Goal: Task Accomplishment & Management: Complete application form

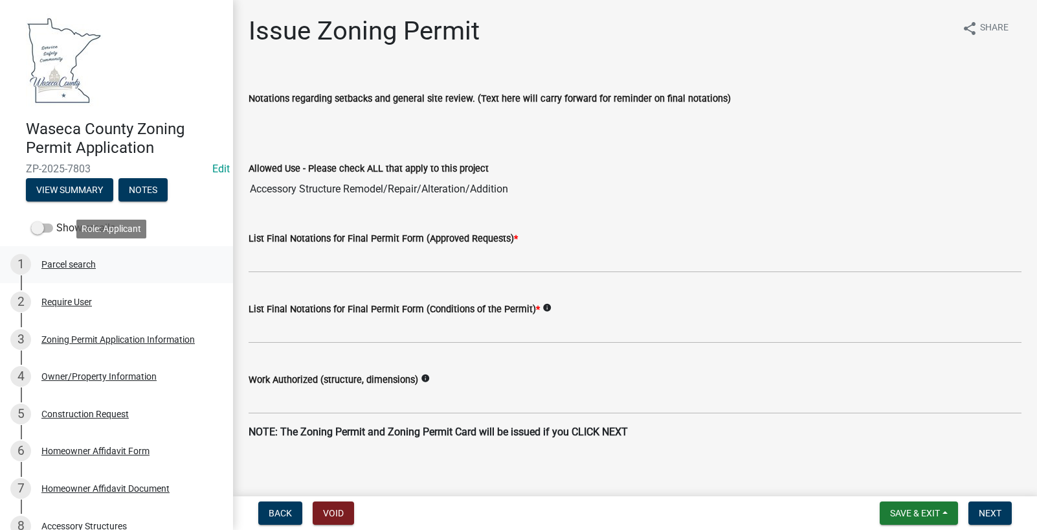
click at [61, 260] on div "Parcel search" at bounding box center [68, 264] width 54 height 9
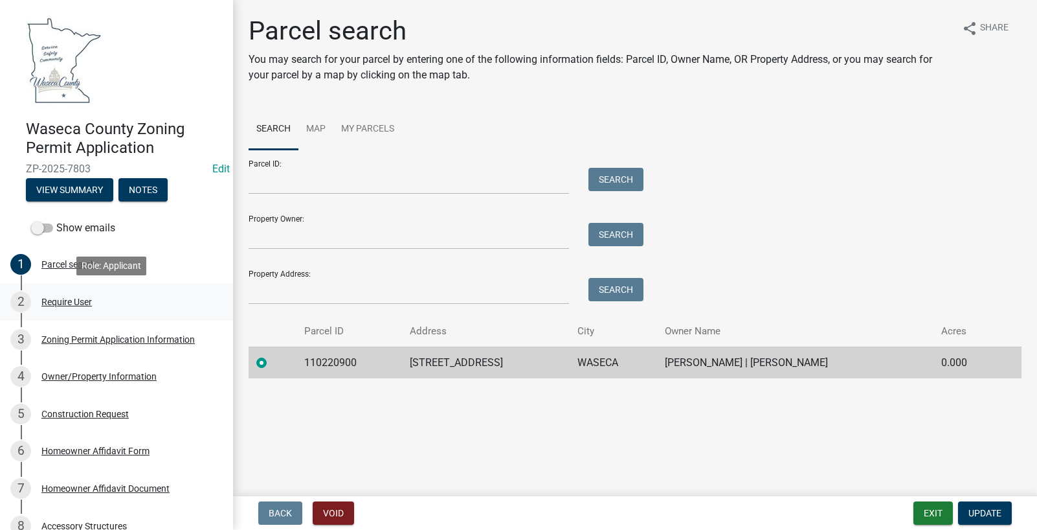
click at [68, 298] on div "Require User" at bounding box center [66, 301] width 50 height 9
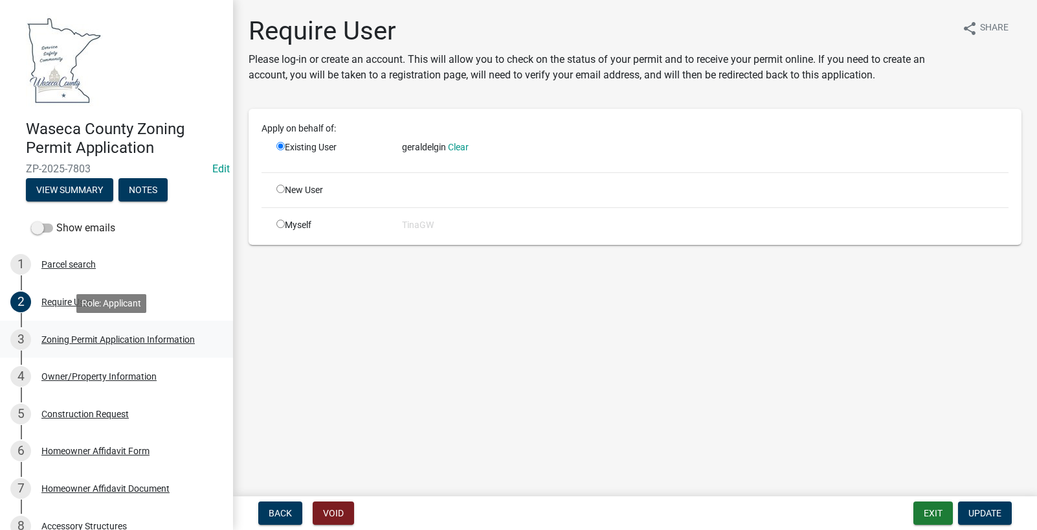
click at [69, 336] on div "Zoning Permit Application Information" at bounding box center [117, 339] width 153 height 9
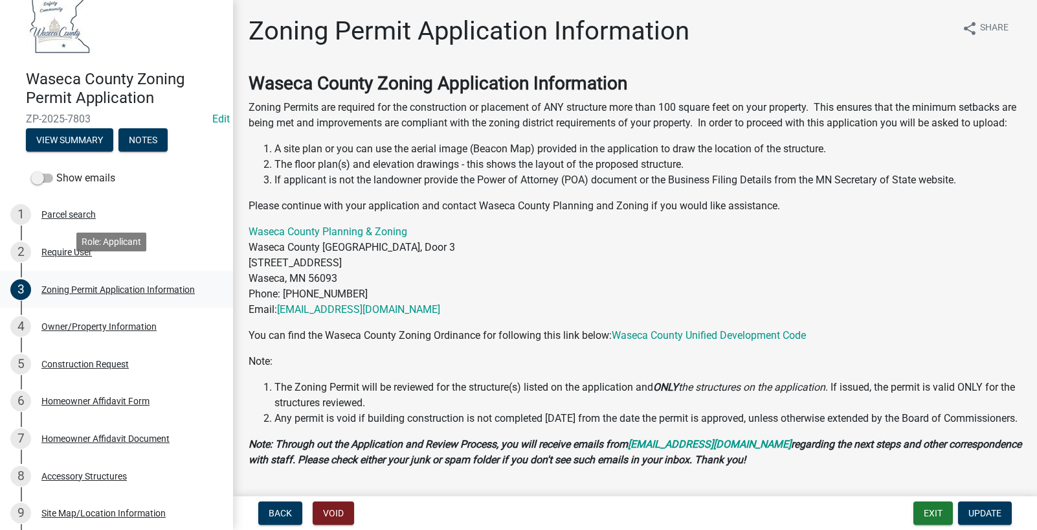
scroll to position [65, 0]
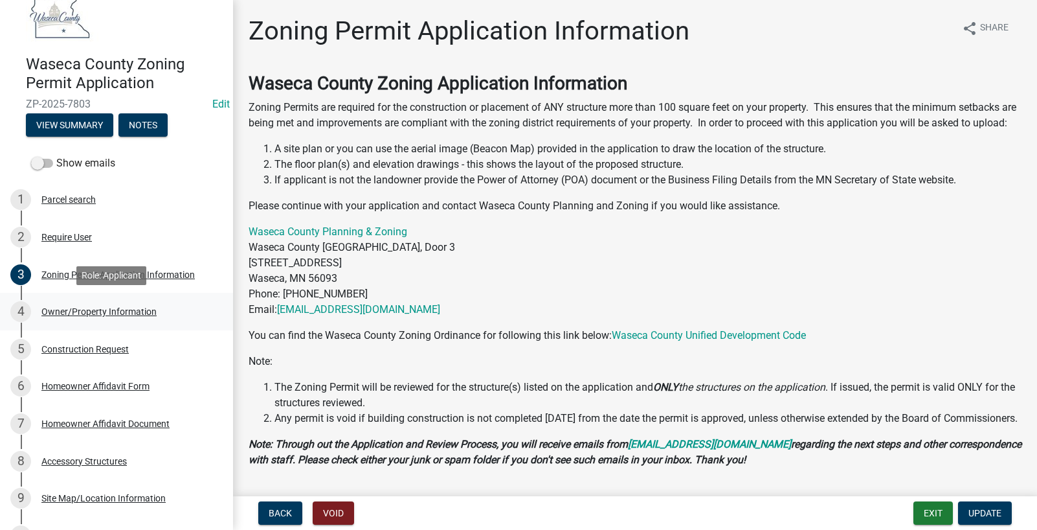
click at [84, 309] on div "Owner/Property Information" at bounding box center [98, 311] width 115 height 9
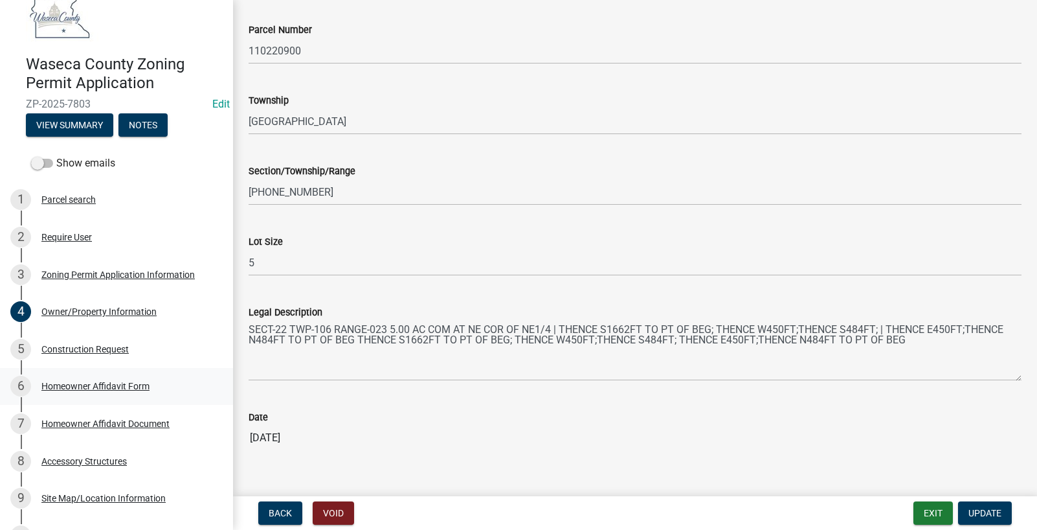
scroll to position [1209, 0]
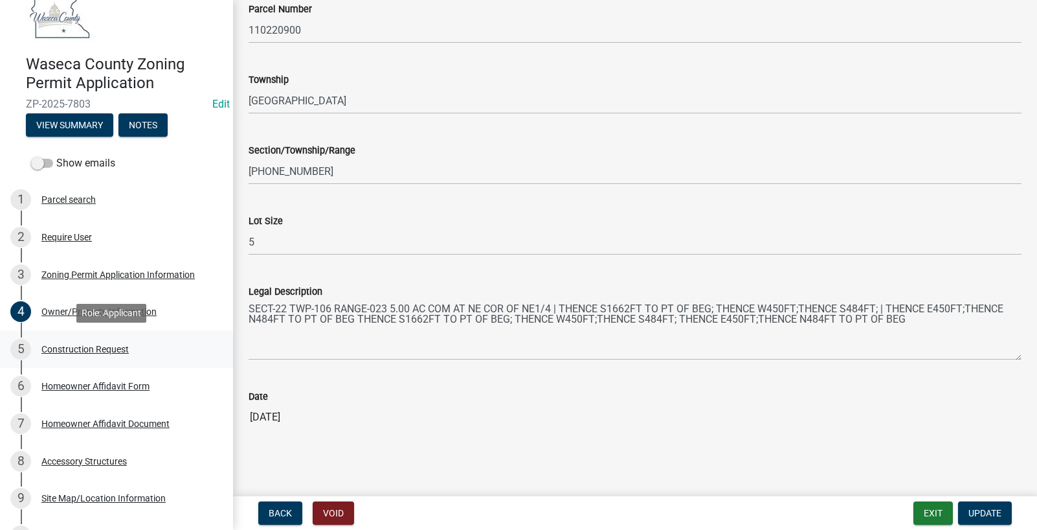
click at [94, 344] on div "Construction Request" at bounding box center [84, 348] width 87 height 9
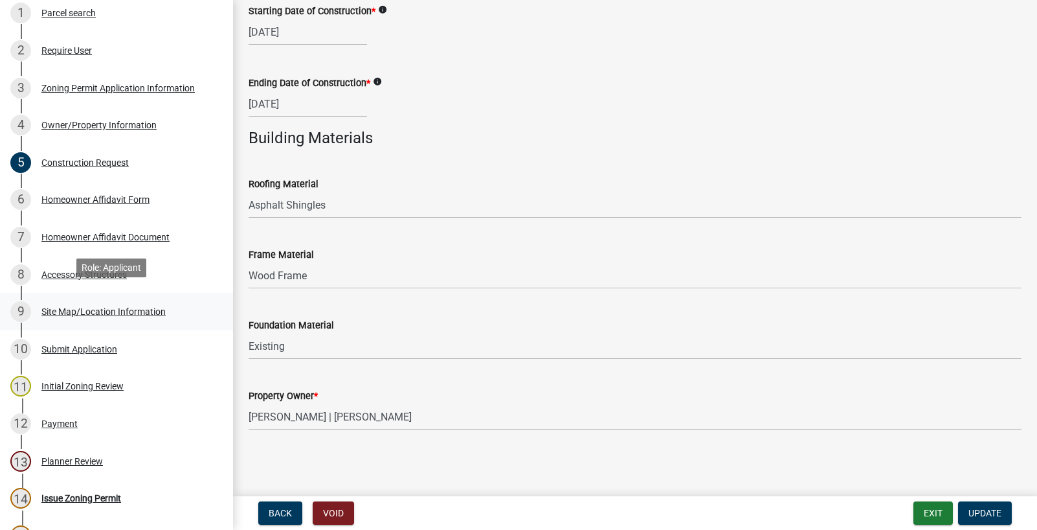
scroll to position [259, 0]
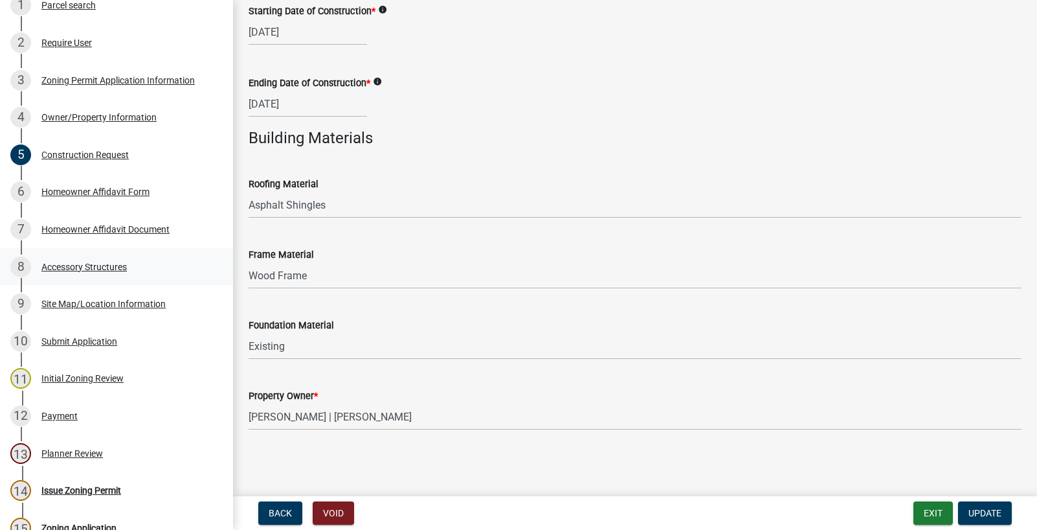
click at [68, 265] on div "Accessory Structures" at bounding box center [83, 266] width 85 height 9
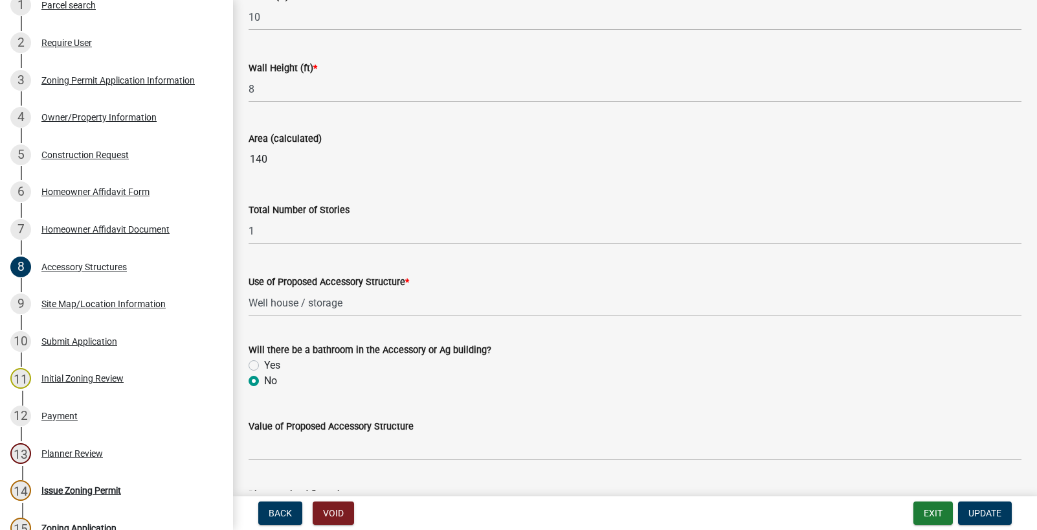
scroll to position [903, 0]
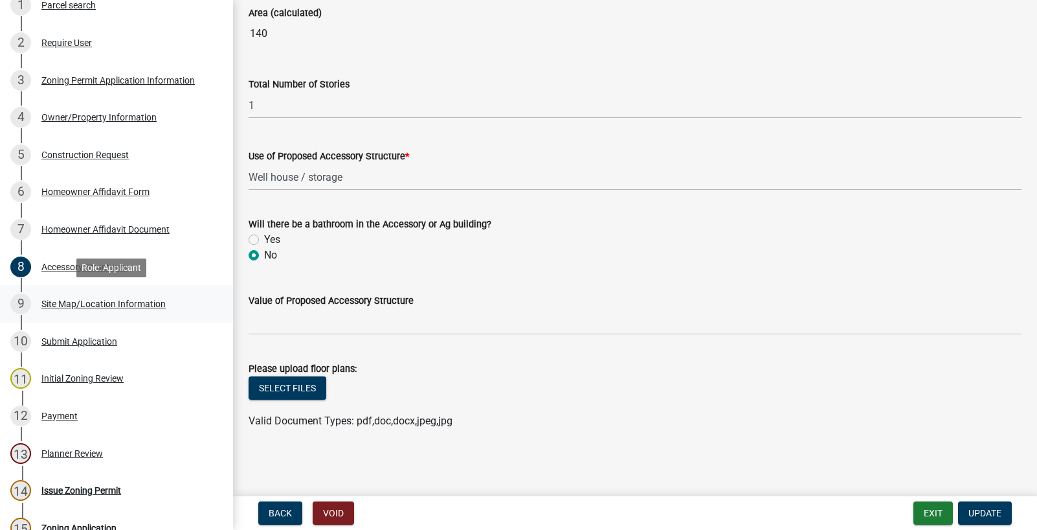
click at [49, 302] on div "Site Map/Location Information" at bounding box center [103, 303] width 124 height 9
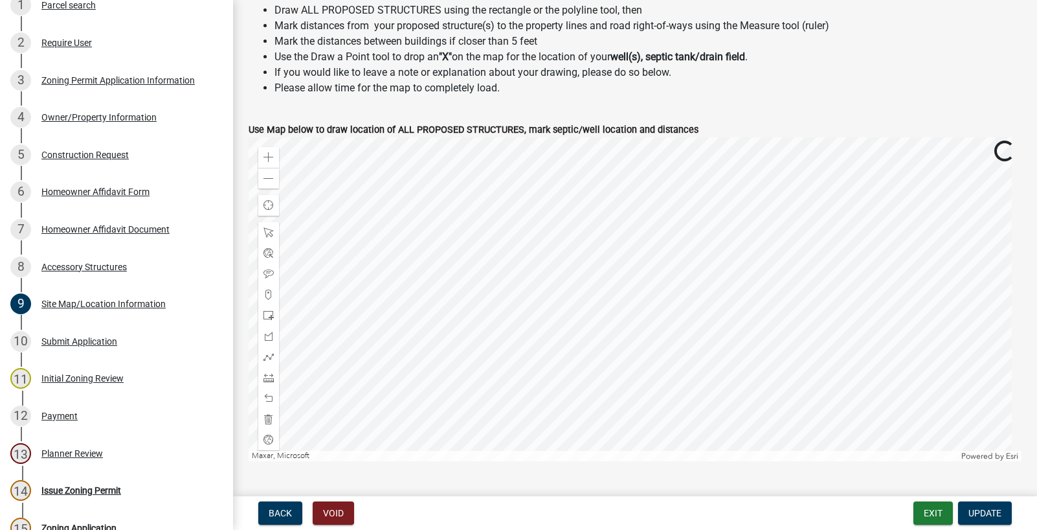
scroll to position [518, 0]
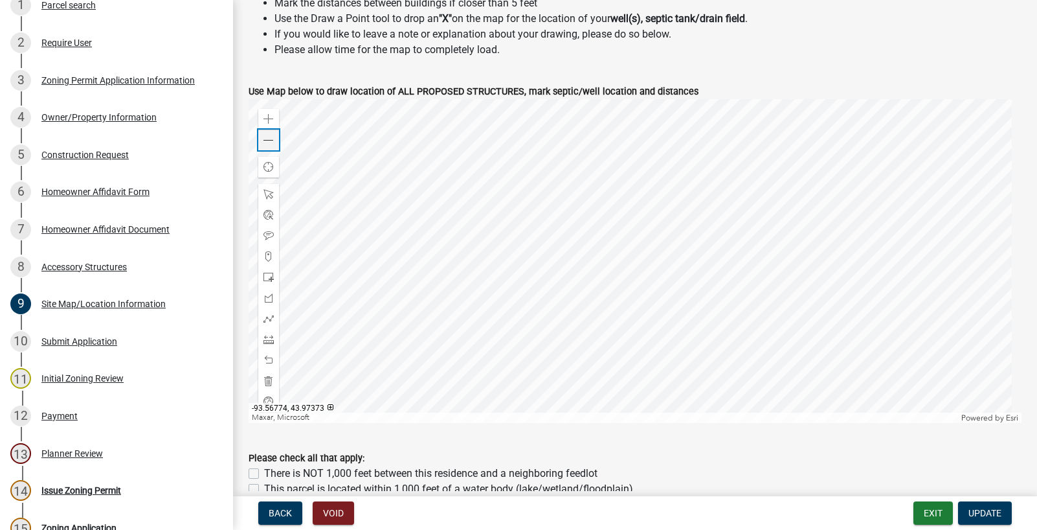
click at [263, 140] on div "Zoom out" at bounding box center [268, 139] width 21 height 21
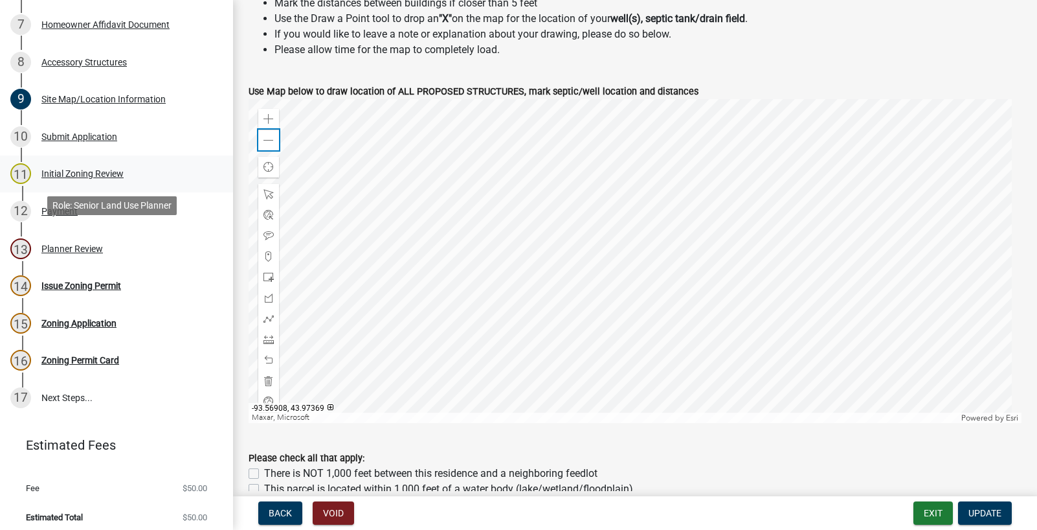
scroll to position [471, 0]
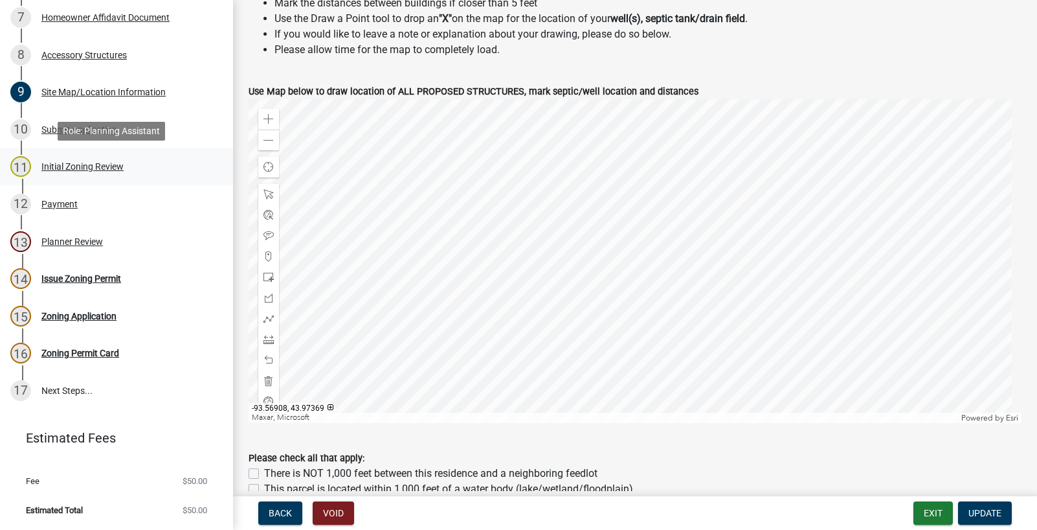
click at [74, 162] on div "Initial Zoning Review" at bounding box center [82, 166] width 82 height 9
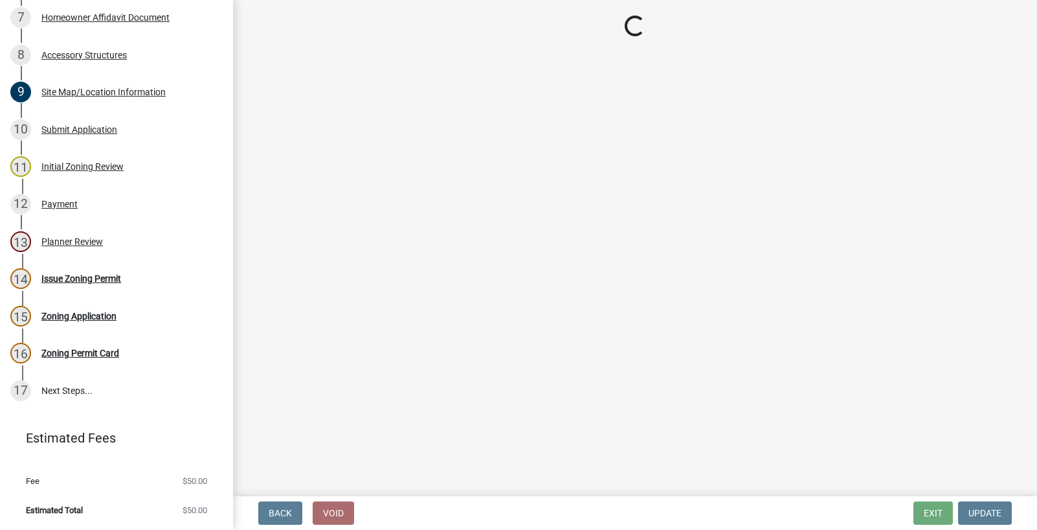
select select "9e7e0f1a-162d-468c-937f-cc7884b0d28a"
select select "6d839d38-f784-434a-a355-9dbcceaeb93c"
select select "f85b0be6-0ba0-4e52-abd8-9a831d915a76"
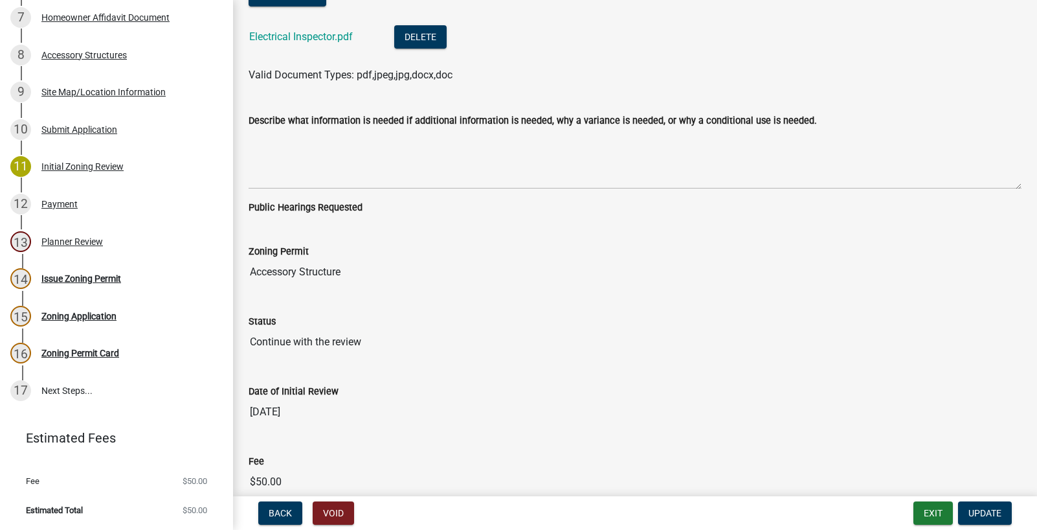
scroll to position [3090, 0]
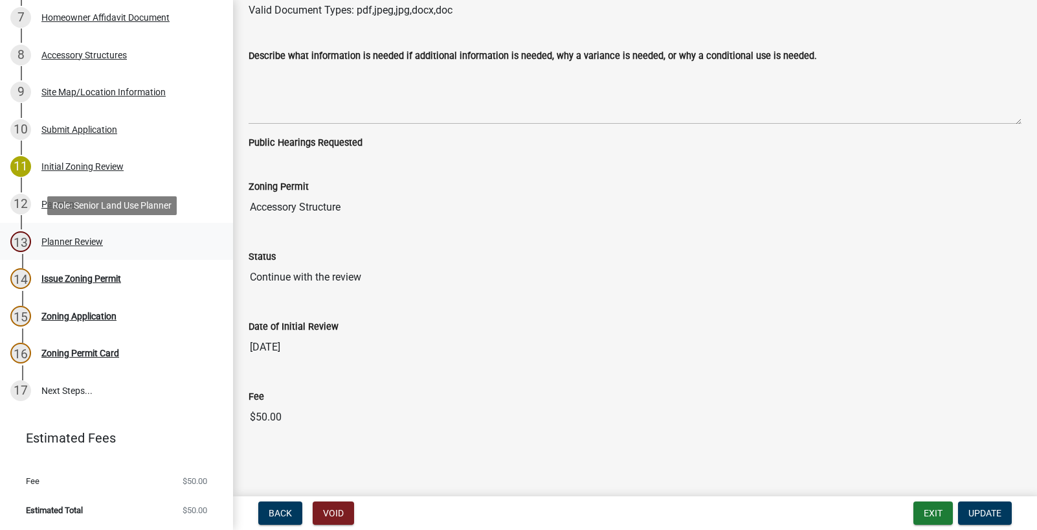
click at [54, 237] on div "Planner Review" at bounding box center [72, 241] width 62 height 9
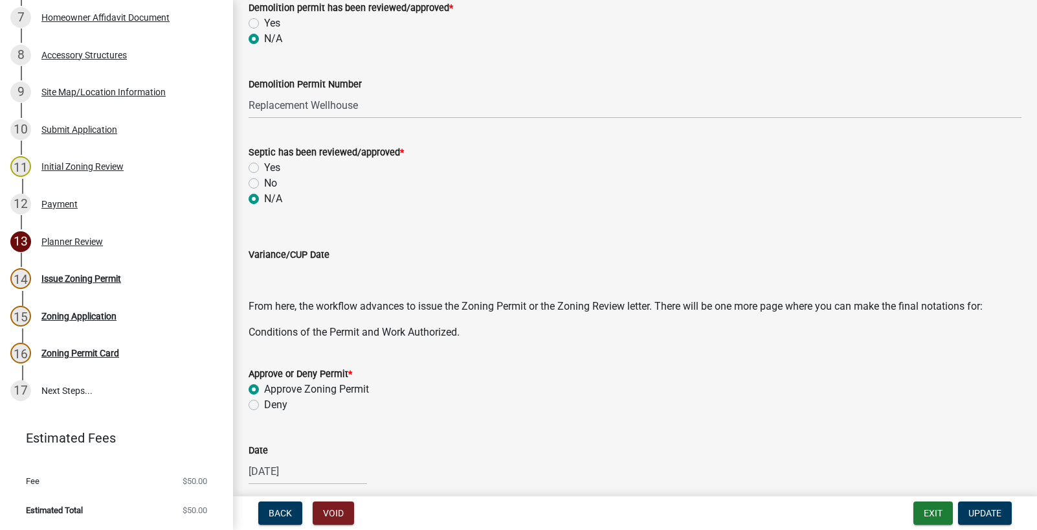
scroll to position [471, 0]
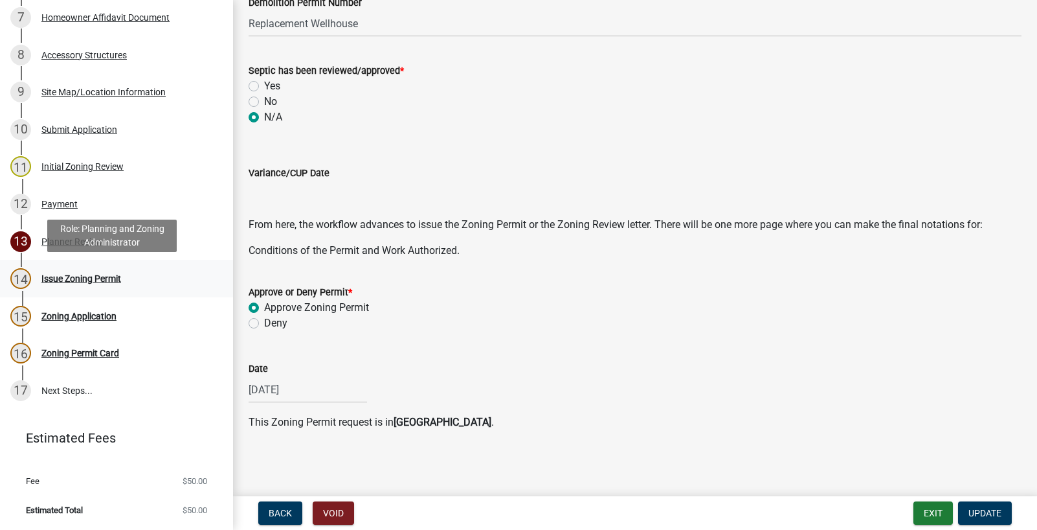
click at [82, 275] on div "Issue Zoning Permit" at bounding box center [81, 278] width 80 height 9
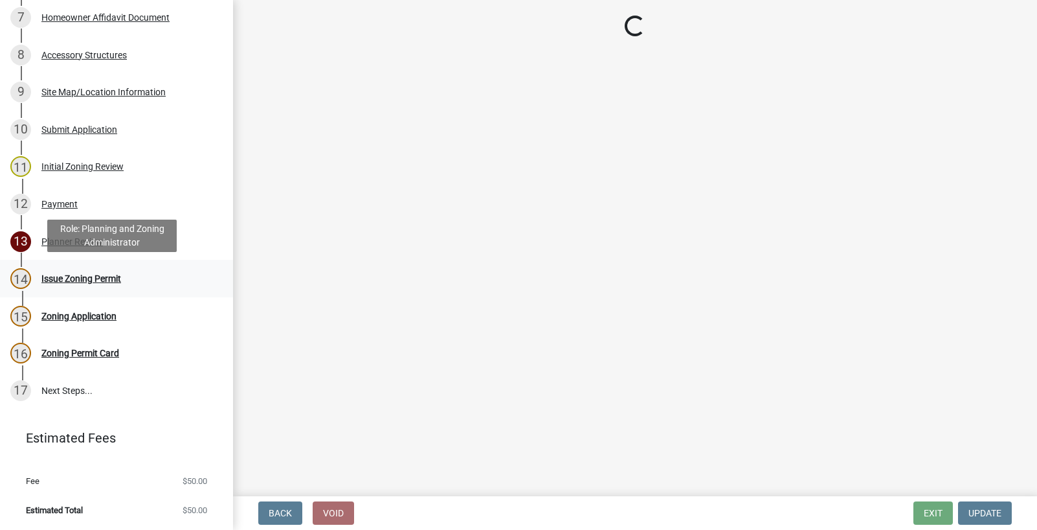
scroll to position [0, 0]
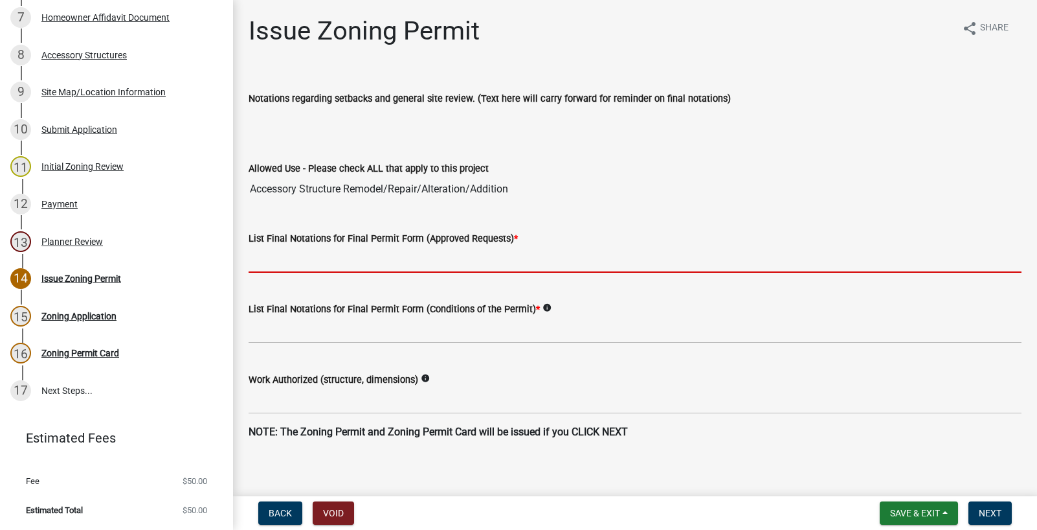
click at [377, 254] on input "List Final Notations for Final Permit Form (Approved Requests) *" at bounding box center [635, 259] width 773 height 27
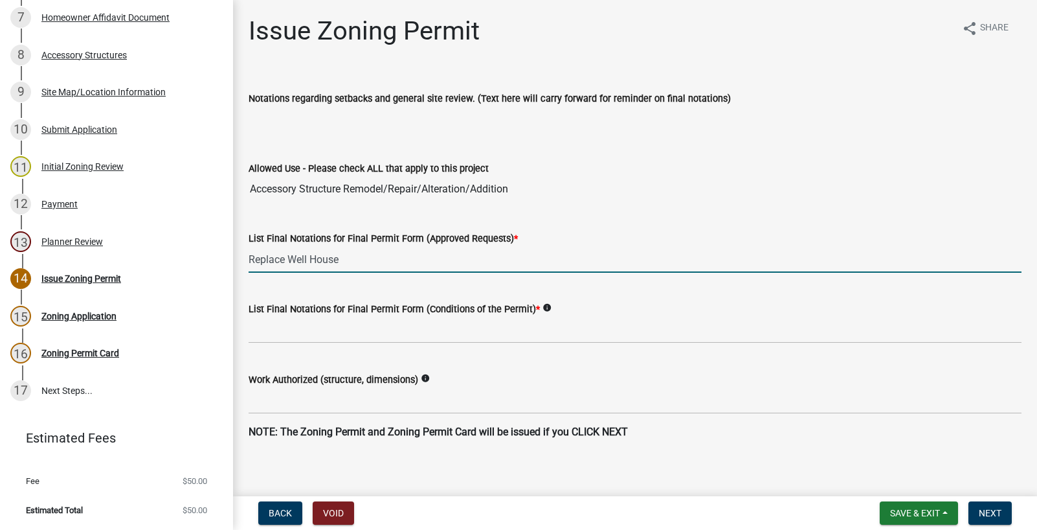
type input "Replace Well House"
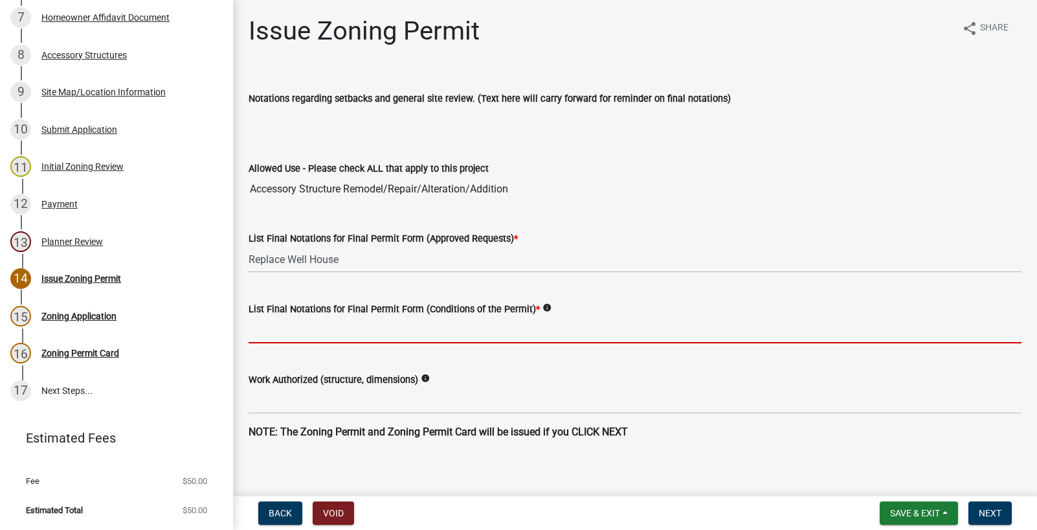
click at [331, 333] on input "List Final Notations for Final Permit Form (Conditions of the Permit) *" at bounding box center [635, 330] width 773 height 27
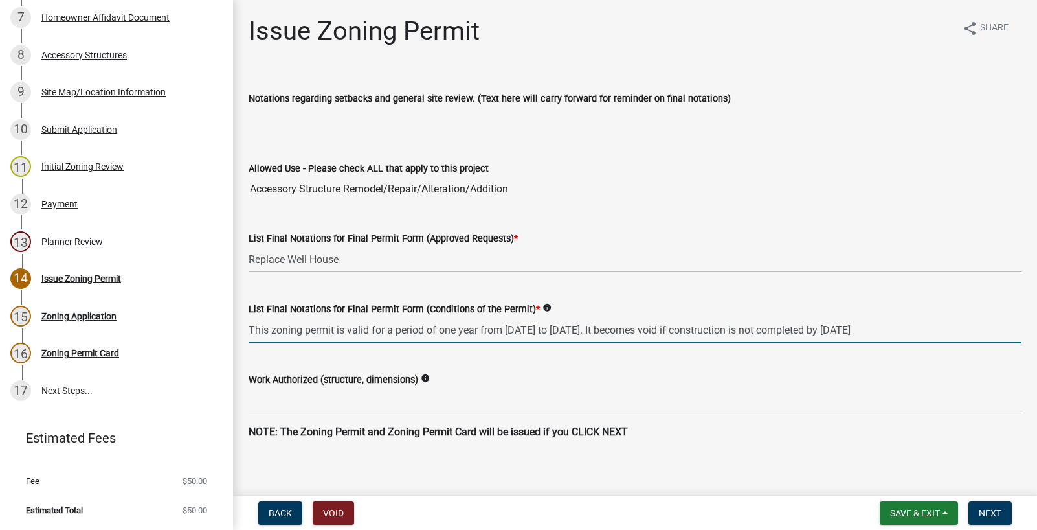
click at [545, 328] on input "This zoning permit is valid for a period of one year from August 11, 2025 to Au…" at bounding box center [635, 330] width 773 height 27
type input "This zoning permit is valid for a period of one year from August 14, 2025 to Au…"
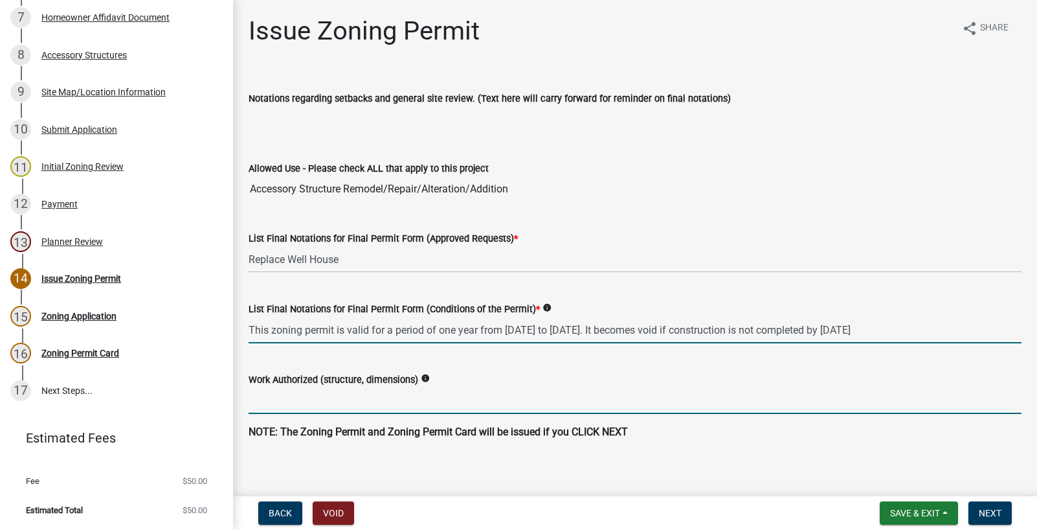
click at [381, 405] on input "Work Authorized (structure, dimensions)" at bounding box center [635, 400] width 773 height 27
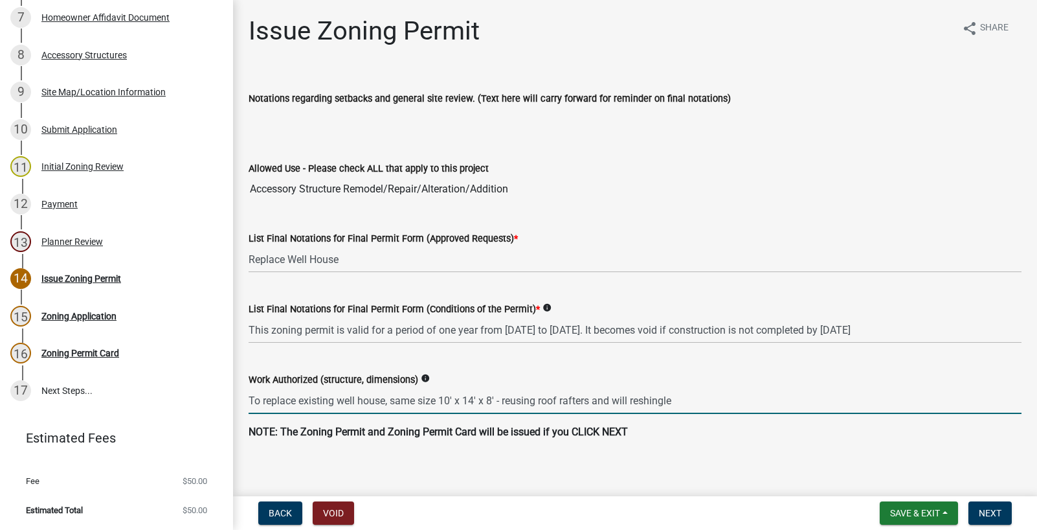
scroll to position [10, 0]
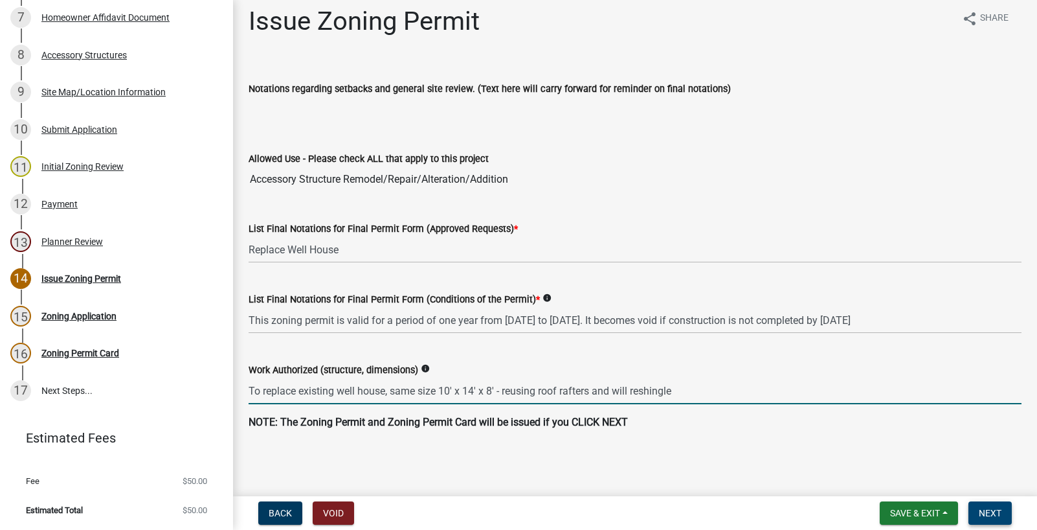
type input "To replace existing well house, same size 10' x 14' x 8' - reusing roof rafters…"
click at [987, 511] on span "Next" at bounding box center [990, 513] width 23 height 10
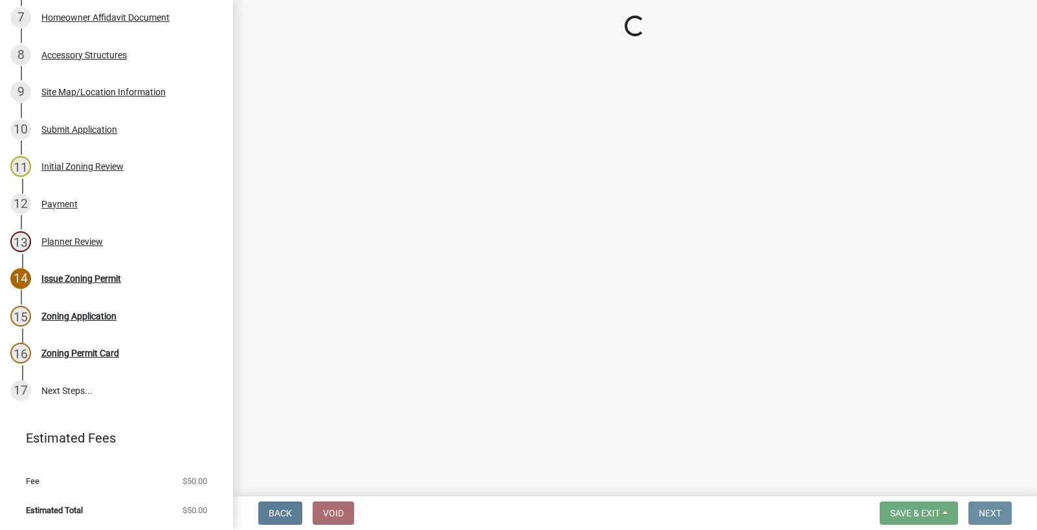
scroll to position [0, 0]
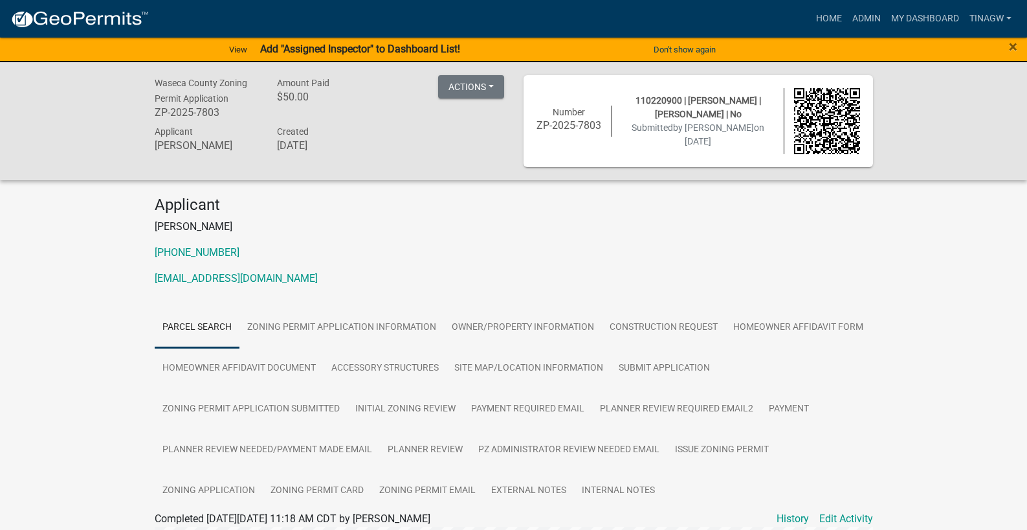
click at [305, 48] on strong "Add "Assigned Inspector" to Dashboard List!" at bounding box center [360, 49] width 200 height 12
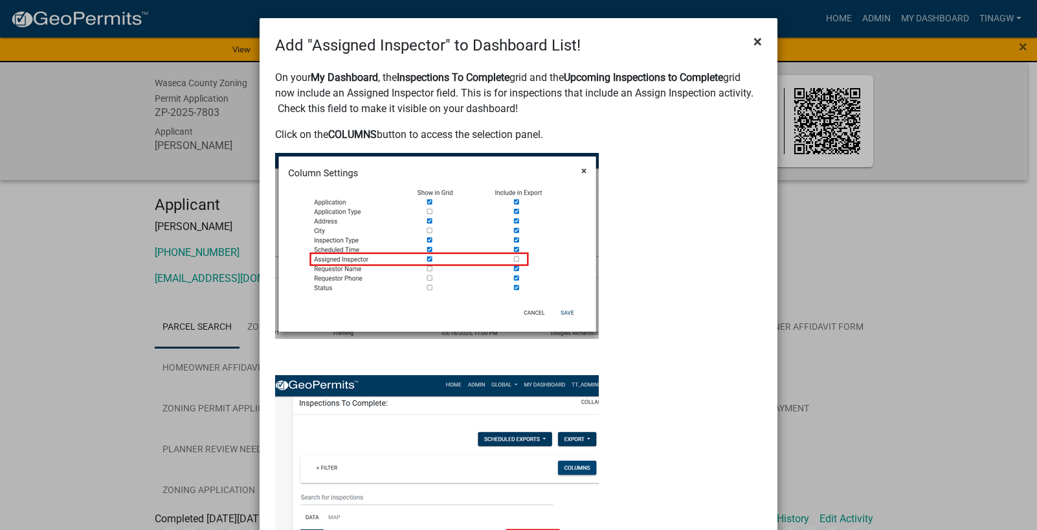
click at [754, 37] on span "×" at bounding box center [758, 41] width 8 height 18
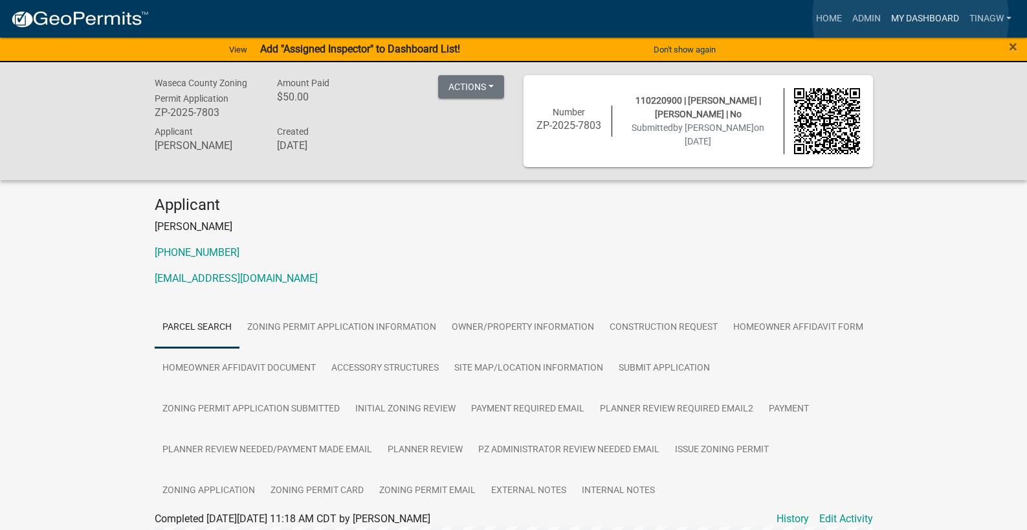
click at [911, 18] on link "My Dashboard" at bounding box center [925, 18] width 78 height 25
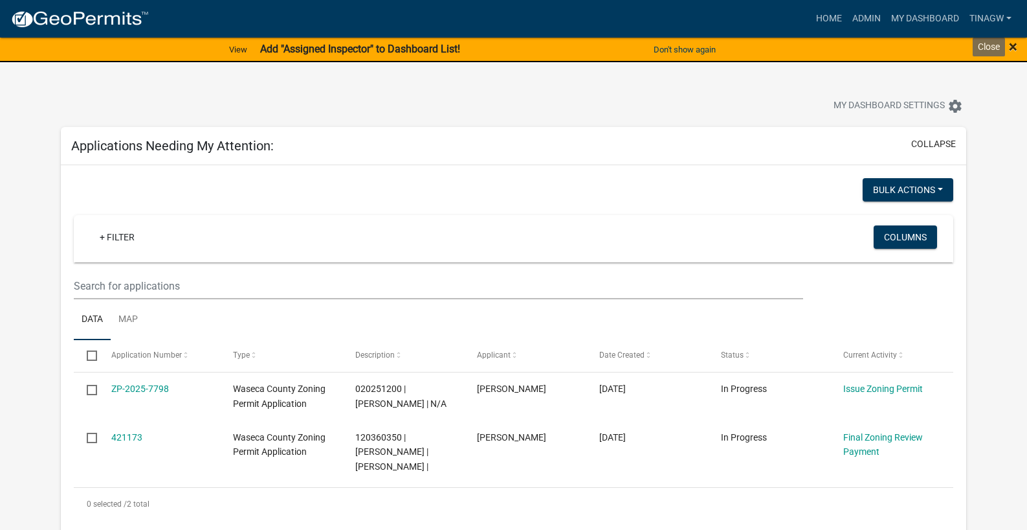
click at [1015, 47] on span "×" at bounding box center [1013, 47] width 8 height 18
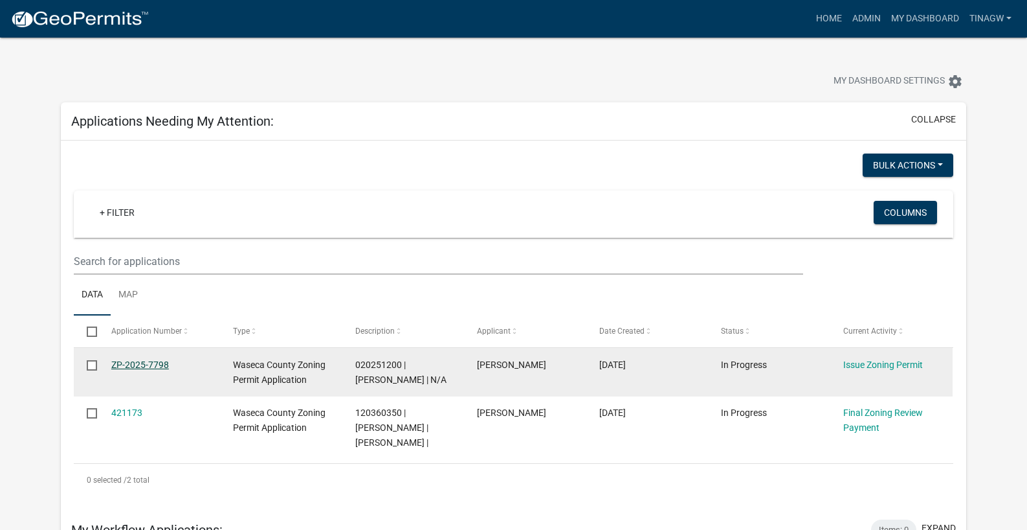
click at [140, 361] on link "ZP-2025-7798" at bounding box center [140, 364] width 58 height 10
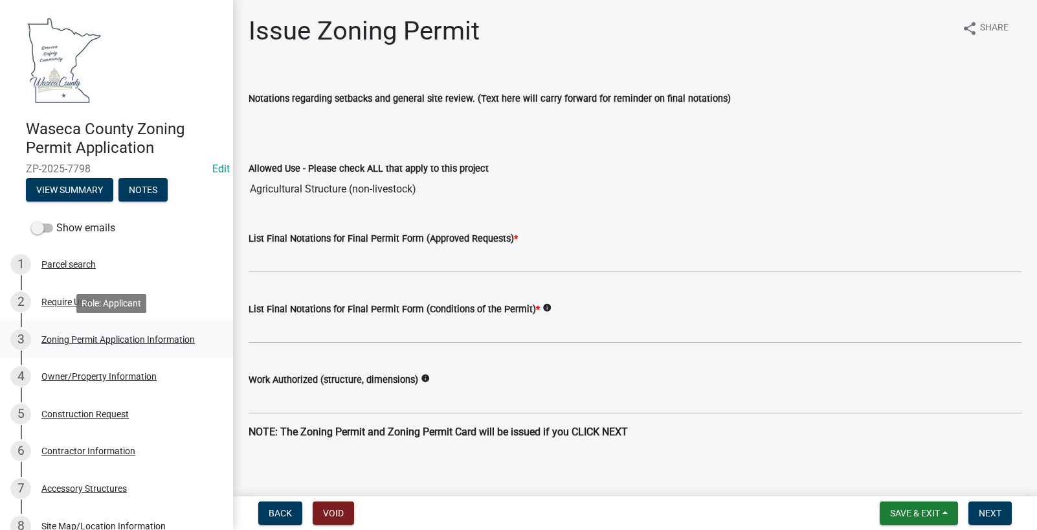
click at [67, 338] on div "Zoning Permit Application Information" at bounding box center [117, 339] width 153 height 9
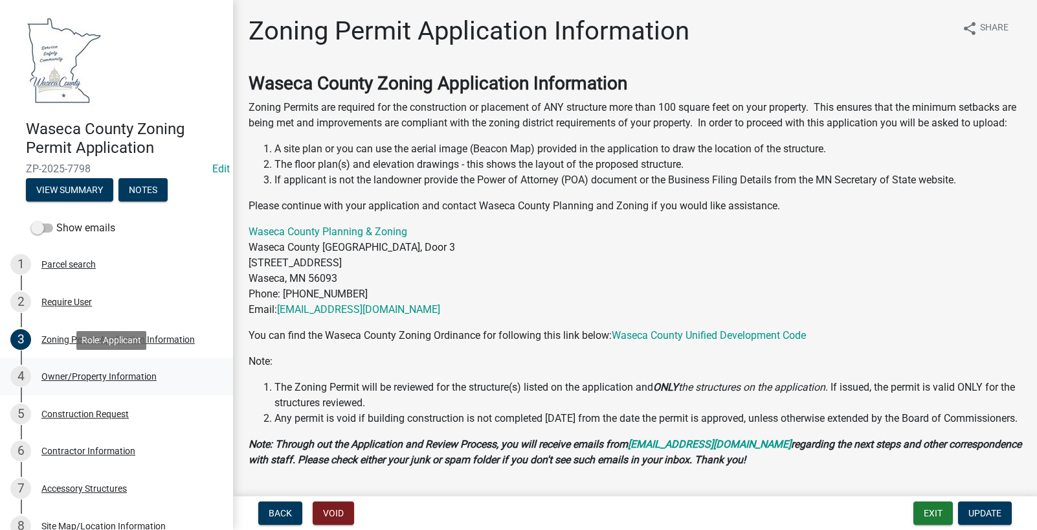
click at [103, 373] on div "Owner/Property Information" at bounding box center [98, 376] width 115 height 9
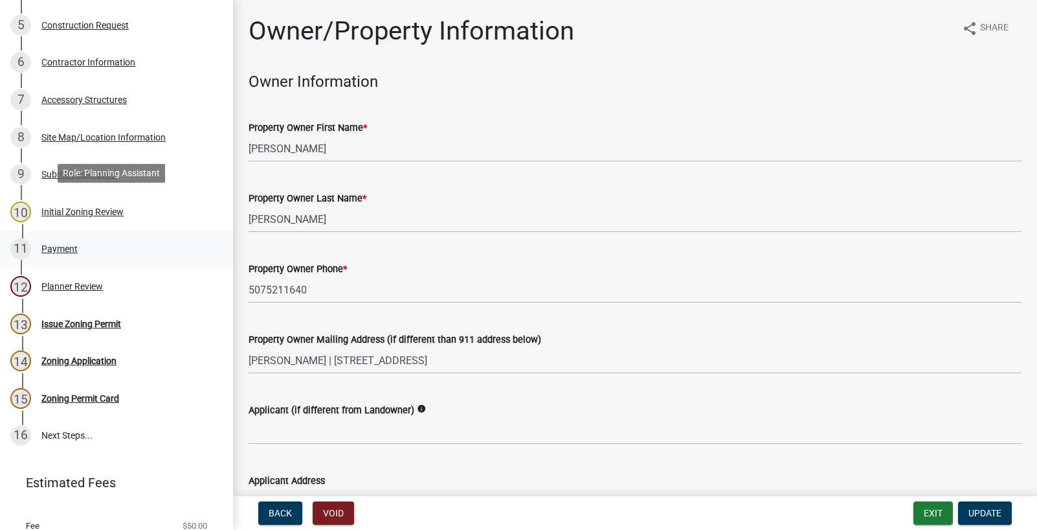
scroll to position [433, 0]
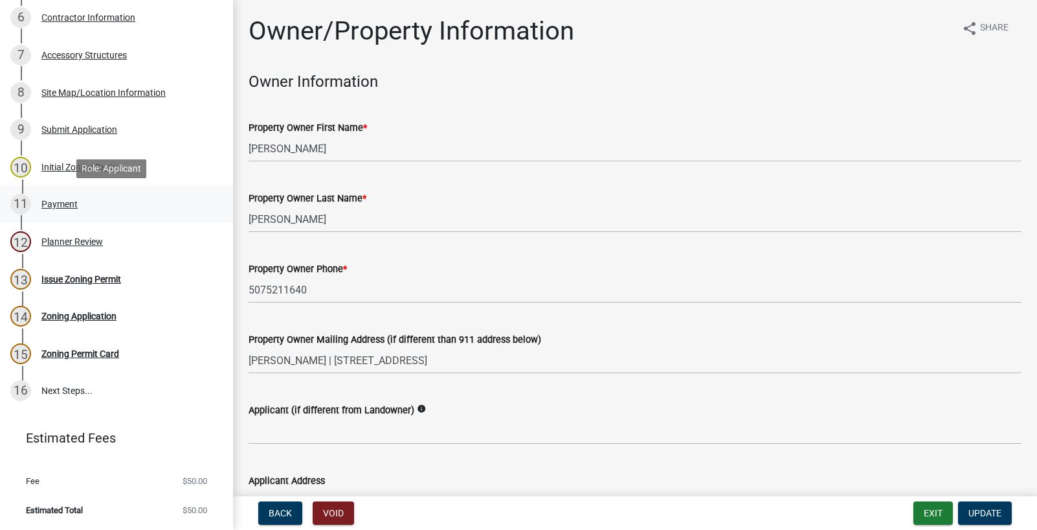
click at [50, 202] on div "Payment" at bounding box center [59, 203] width 36 height 9
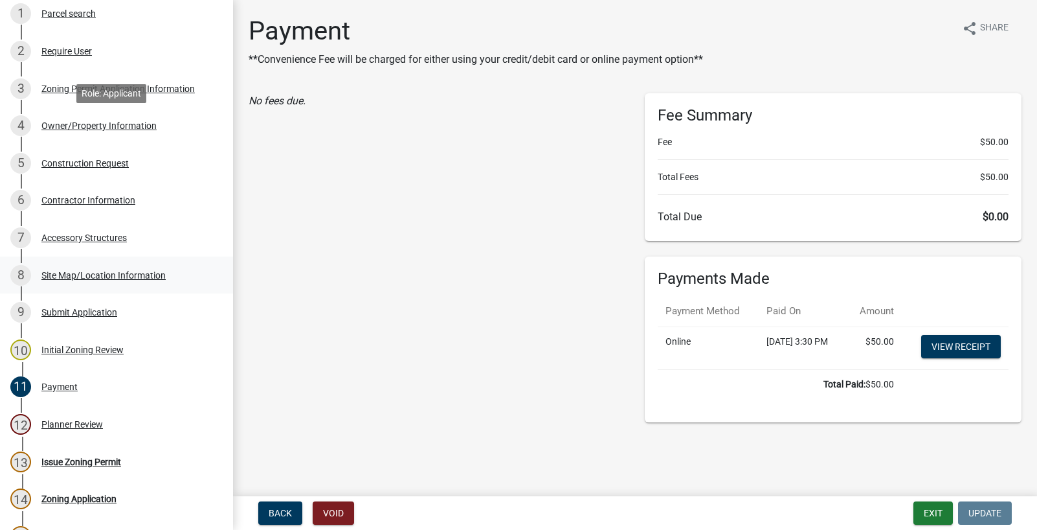
scroll to position [0, 0]
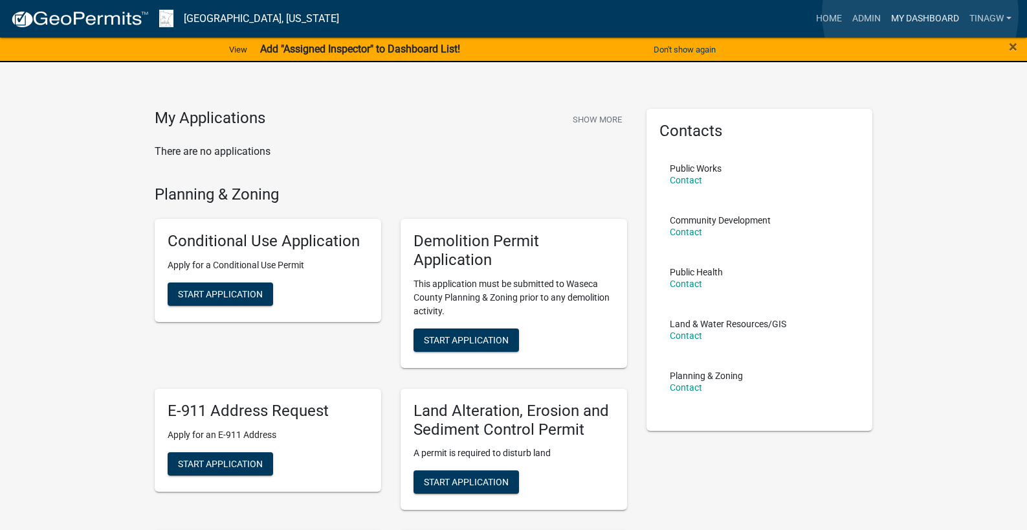
click at [921, 14] on link "My Dashboard" at bounding box center [925, 18] width 78 height 25
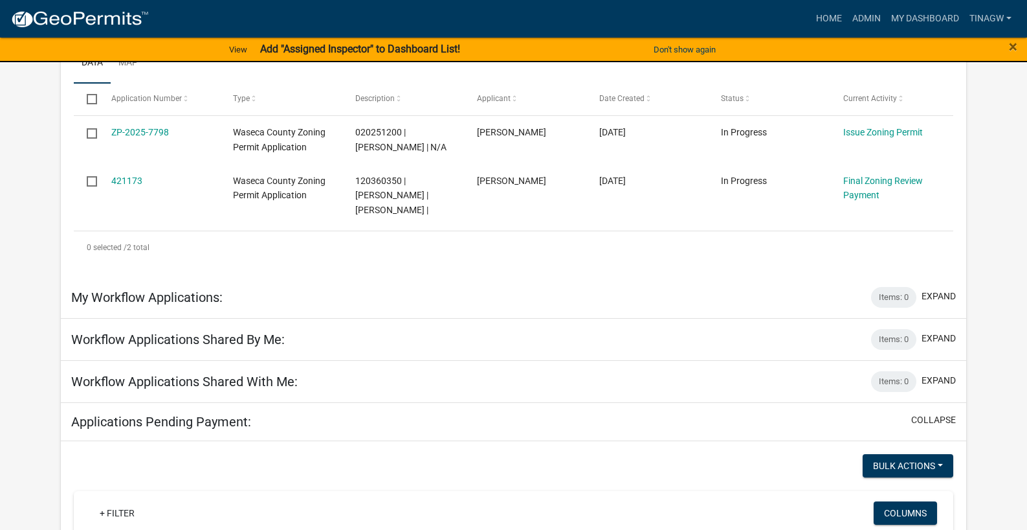
scroll to position [89, 0]
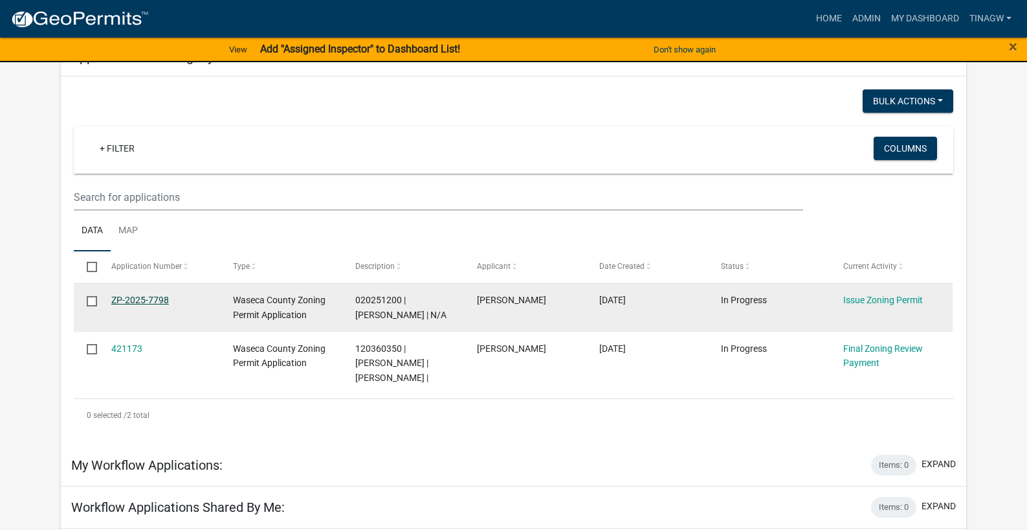
click at [150, 299] on link "ZP-2025-7798" at bounding box center [140, 300] width 58 height 10
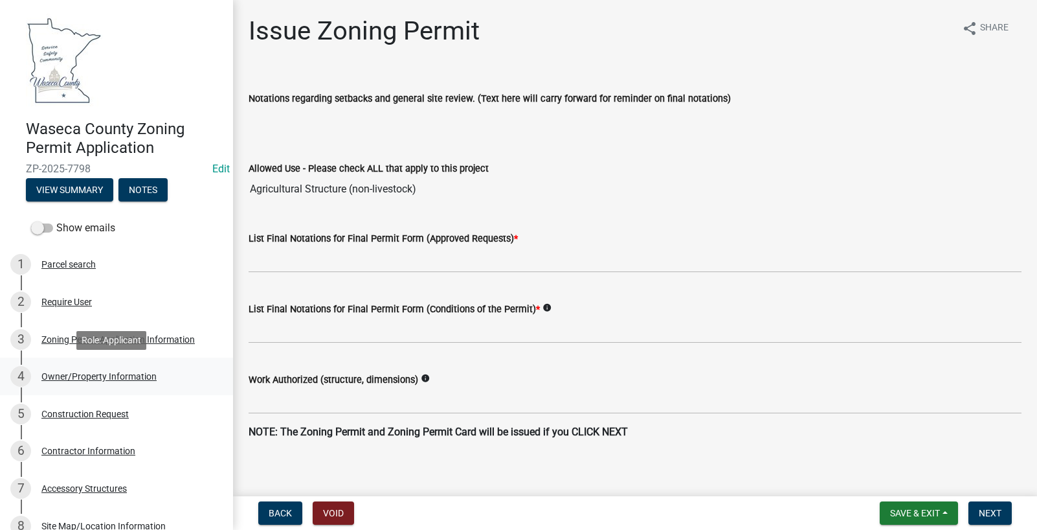
click at [123, 372] on div "Owner/Property Information" at bounding box center [98, 376] width 115 height 9
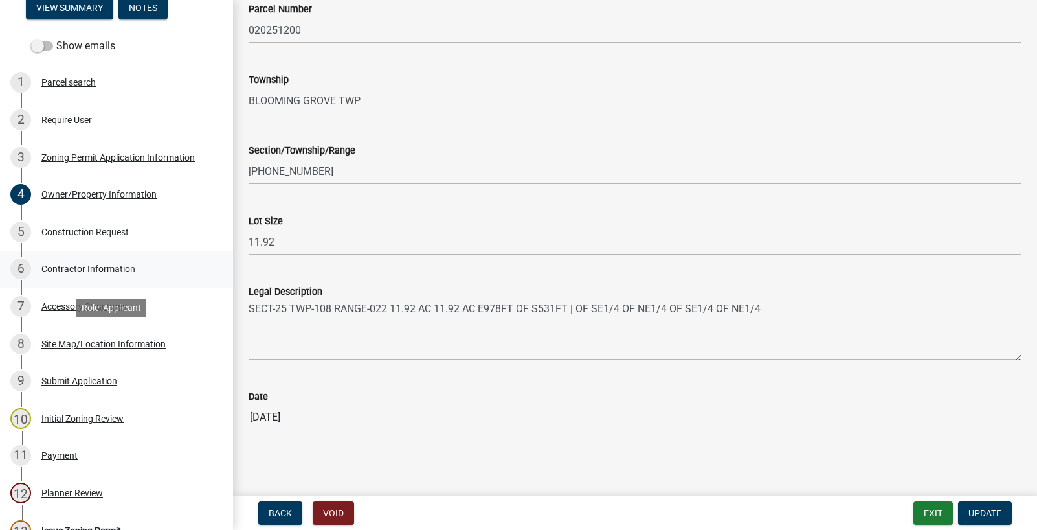
scroll to position [194, 0]
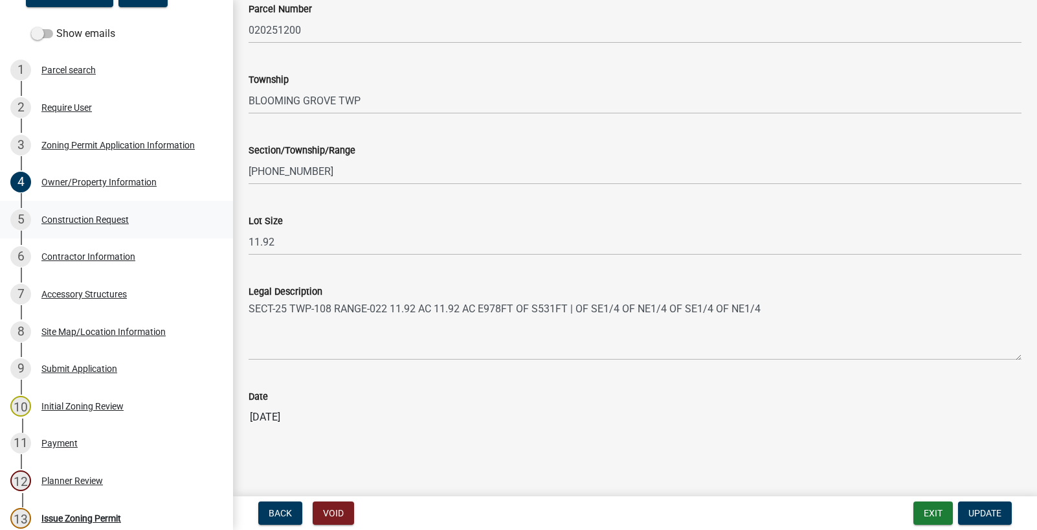
click at [95, 218] on div "Construction Request" at bounding box center [84, 219] width 87 height 9
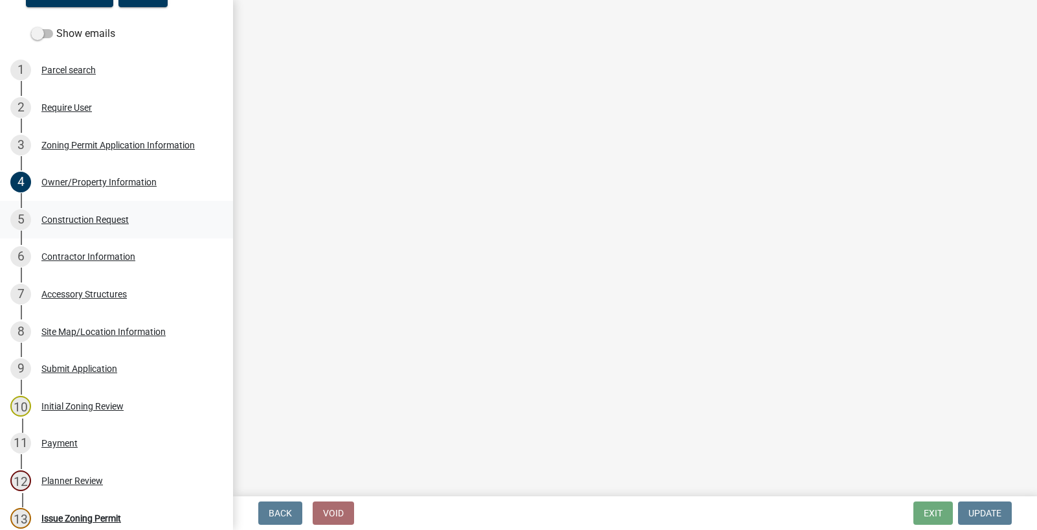
scroll to position [0, 0]
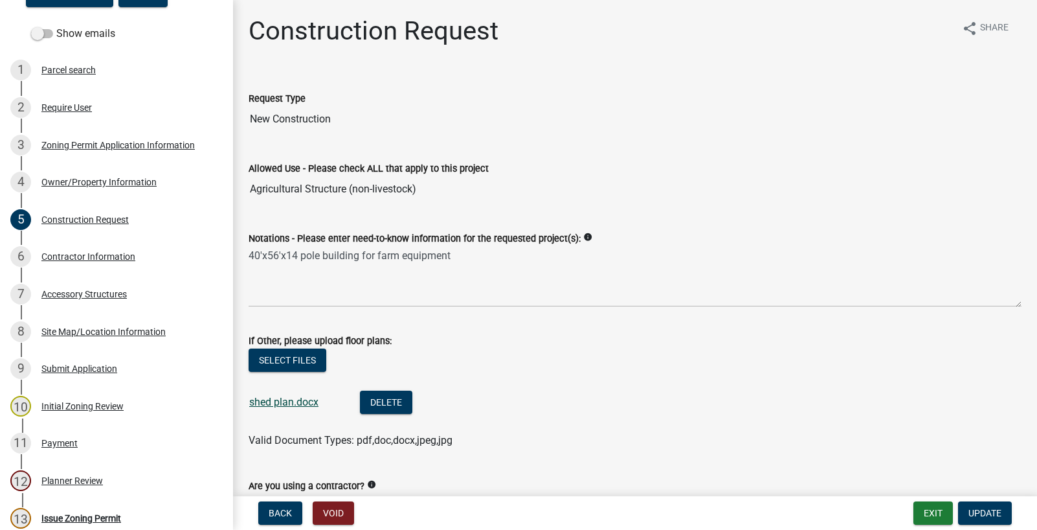
click at [276, 401] on link "shed plan.docx" at bounding box center [283, 402] width 69 height 12
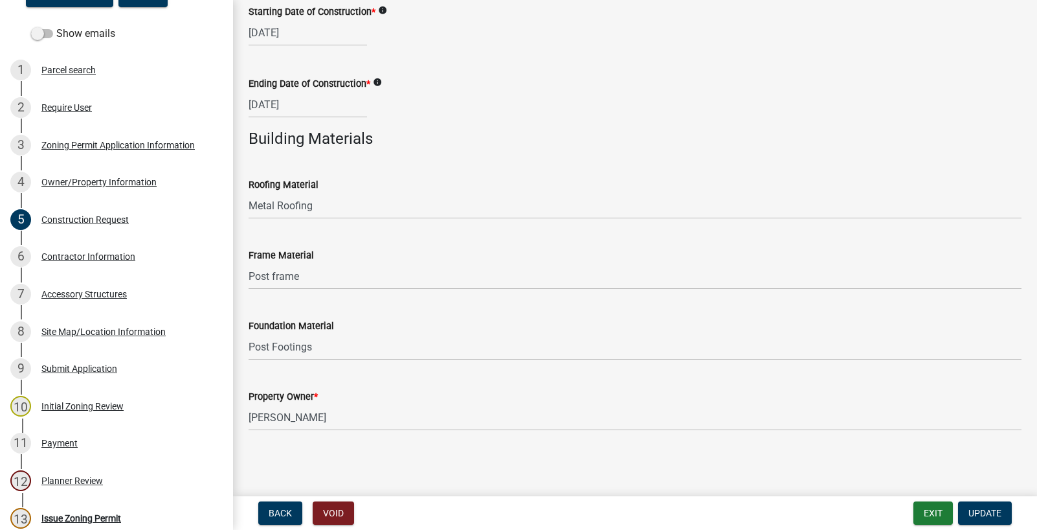
scroll to position [544, 0]
click at [92, 254] on div "Contractor Information" at bounding box center [88, 256] width 94 height 9
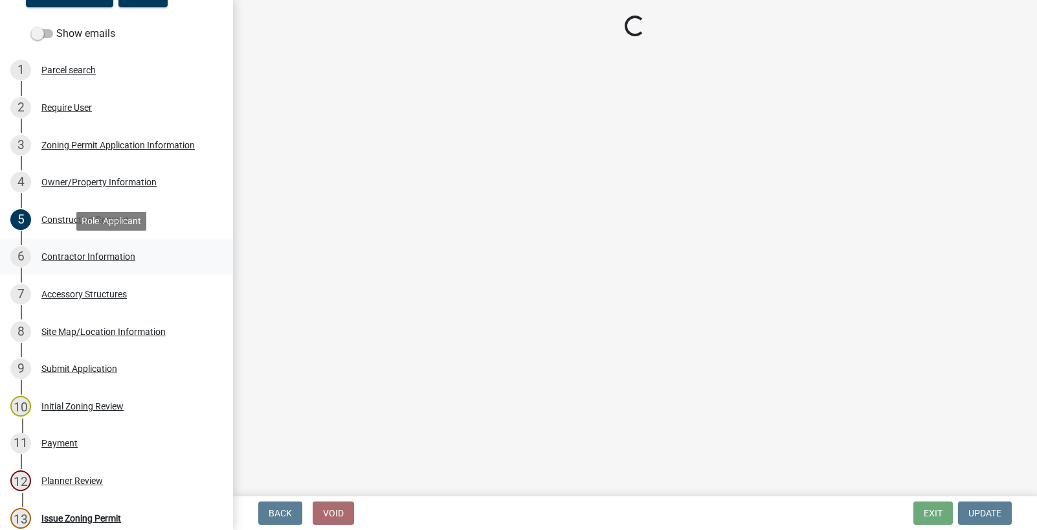
scroll to position [0, 0]
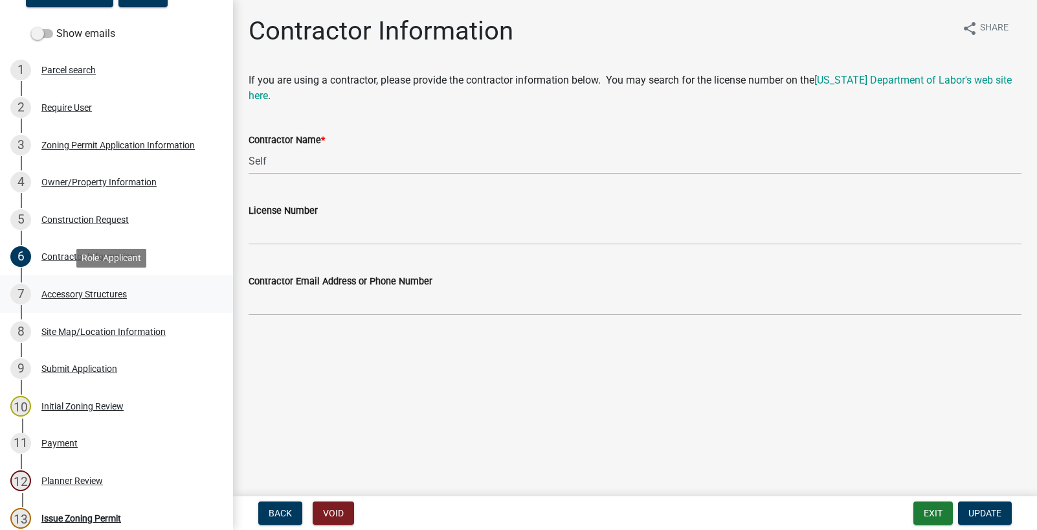
click at [90, 293] on div "Accessory Structures" at bounding box center [83, 293] width 85 height 9
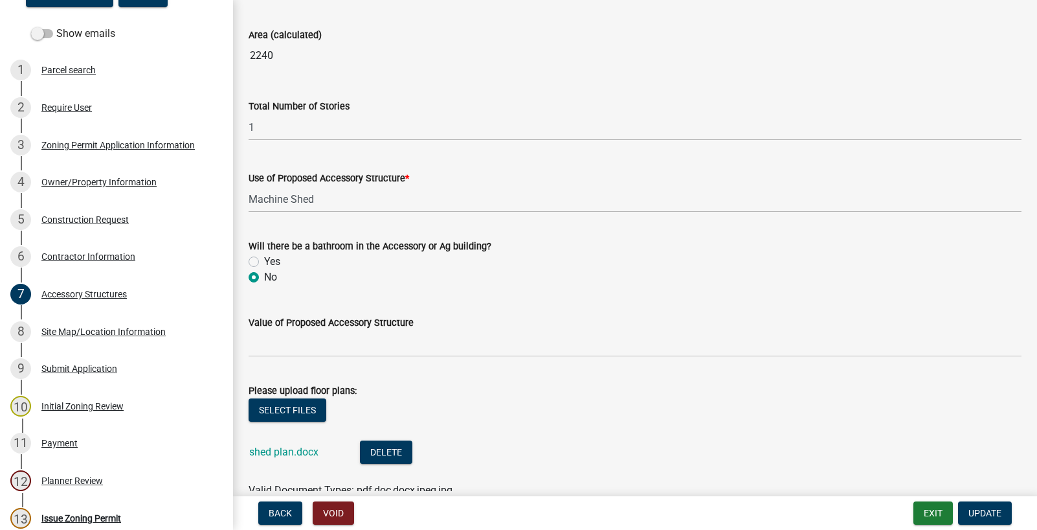
scroll to position [950, 0]
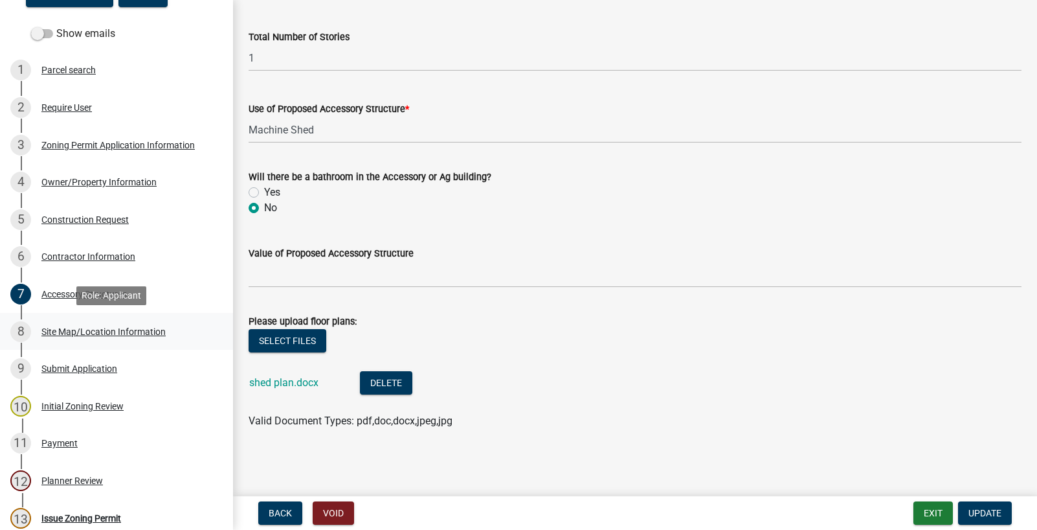
click at [117, 330] on div "Site Map/Location Information" at bounding box center [103, 331] width 124 height 9
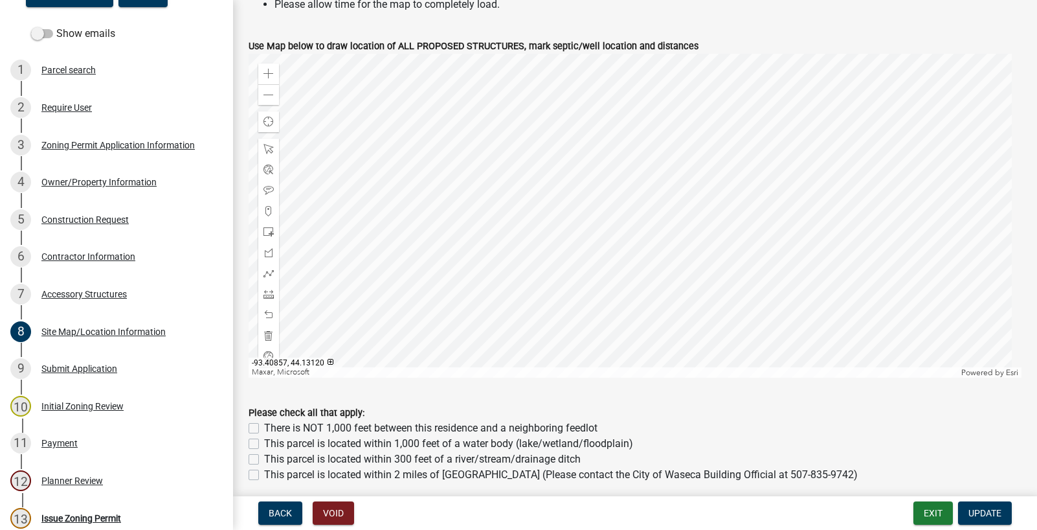
scroll to position [583, 0]
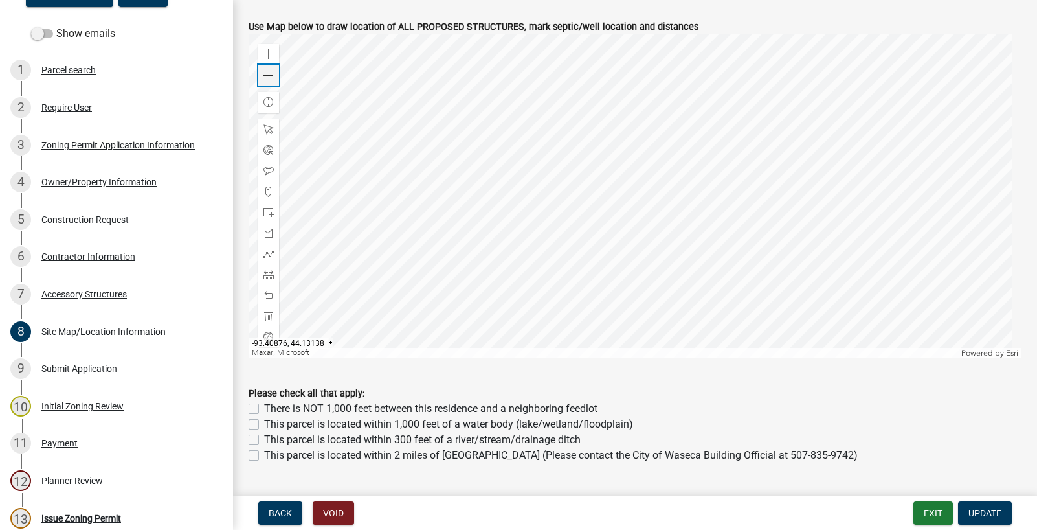
click at [266, 71] on span at bounding box center [269, 76] width 10 height 10
click at [267, 72] on span at bounding box center [269, 76] width 10 height 10
click at [65, 405] on div "Initial Zoning Review" at bounding box center [82, 405] width 82 height 9
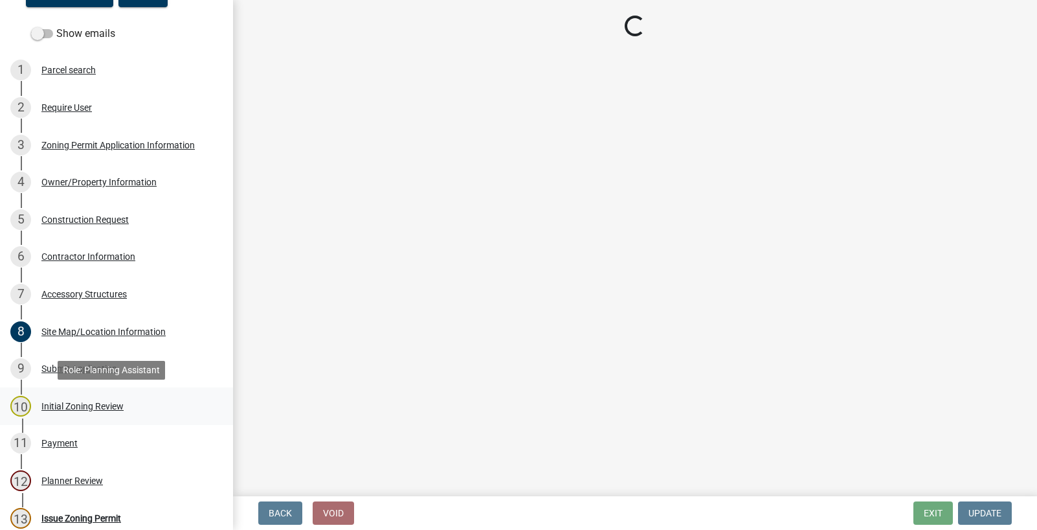
scroll to position [0, 0]
select select "a8061837-3938-4401-a9af-63669178a75f"
select select "9e7e0f1a-162d-468c-937f-cc7884b0d28a"
select select "6d839d38-f784-434a-a355-9dbcceaeb93c"
select select "f85b0be6-0ba0-4e52-abd8-9a831d915a76"
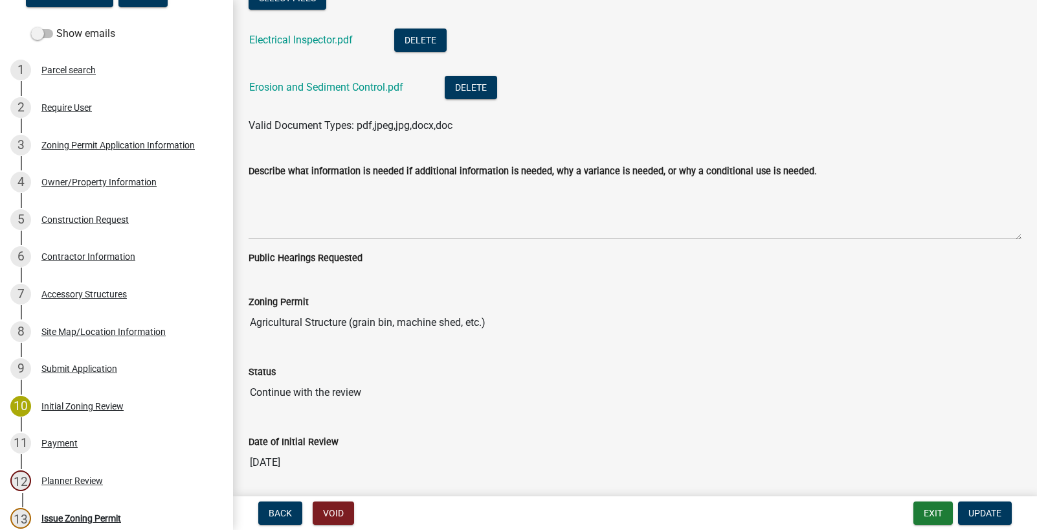
scroll to position [3137, 0]
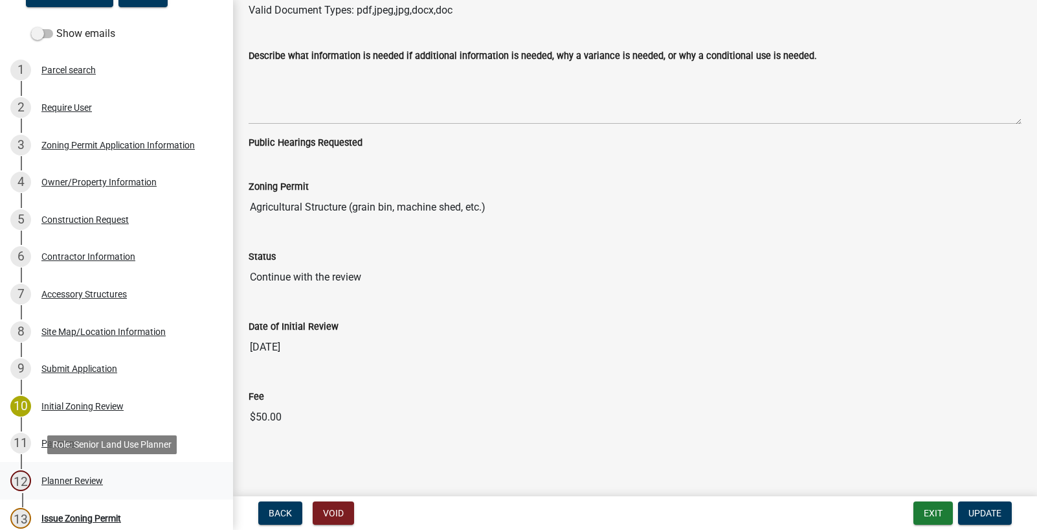
click at [76, 478] on div "Planner Review" at bounding box center [72, 480] width 62 height 9
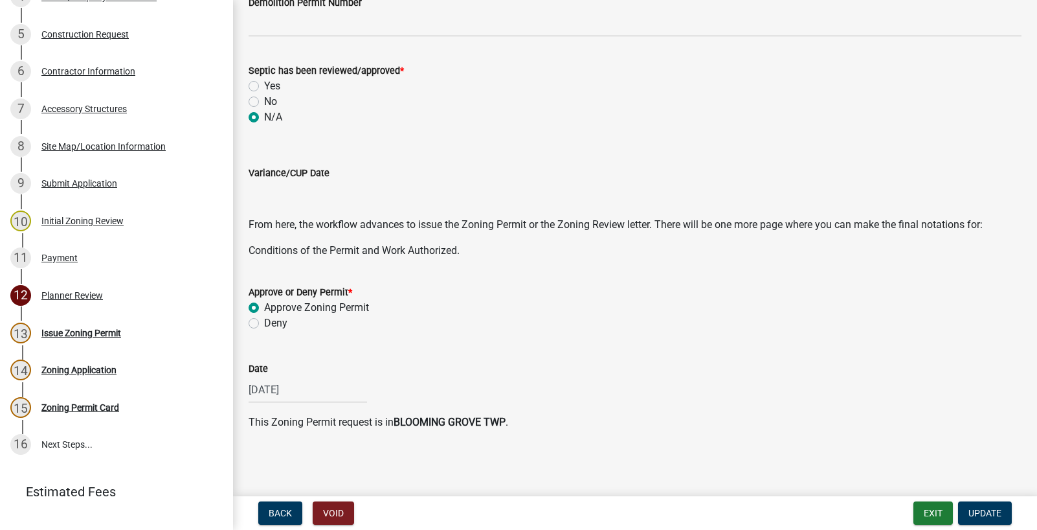
scroll to position [433, 0]
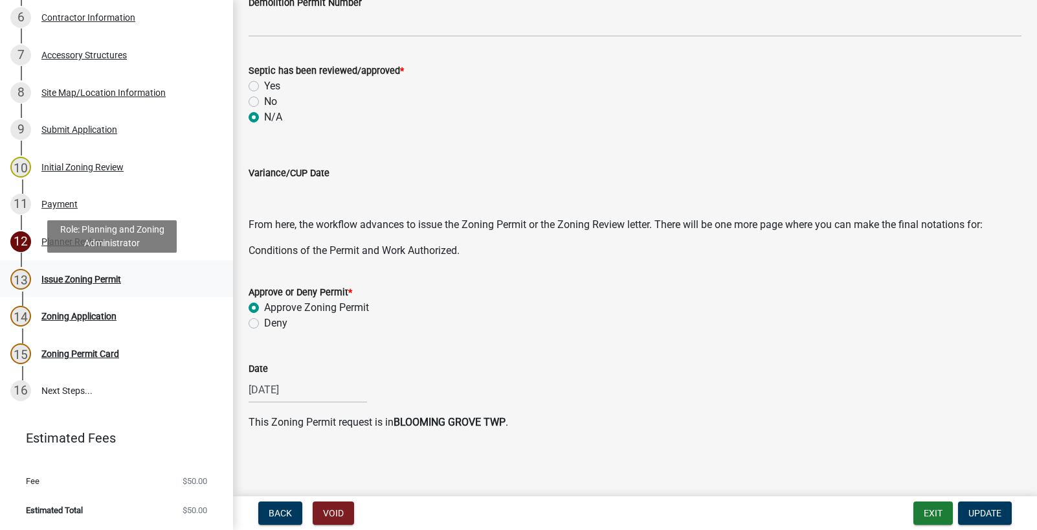
click at [84, 280] on div "Issue Zoning Permit" at bounding box center [81, 279] width 80 height 9
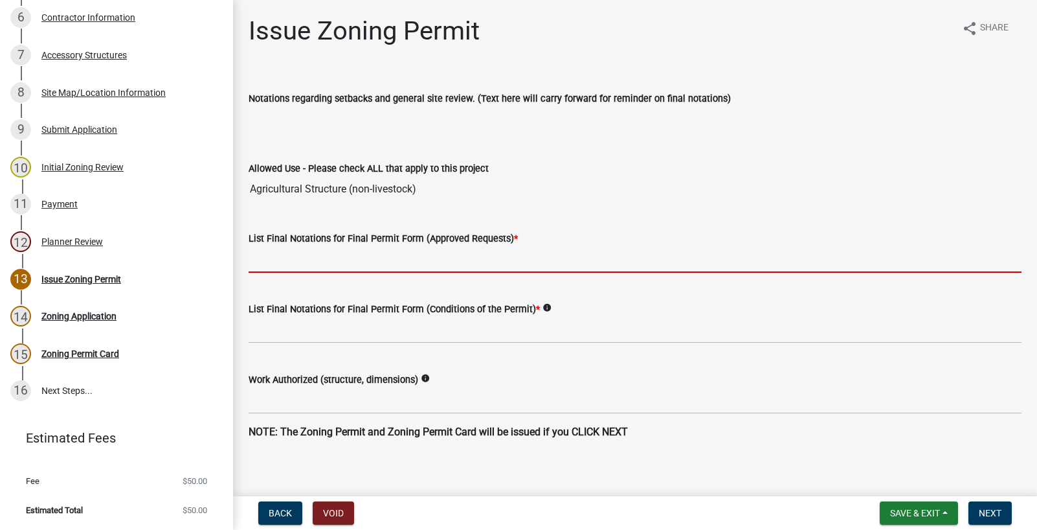
click at [402, 269] on input "List Final Notations for Final Permit Form (Approved Requests) *" at bounding box center [635, 259] width 773 height 27
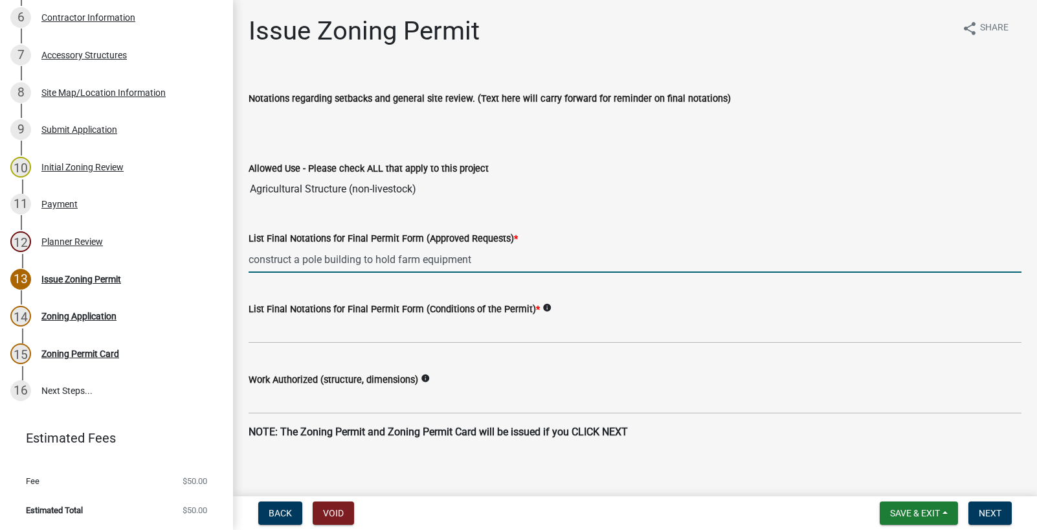
type input "construct a pole building to hold farm equipment"
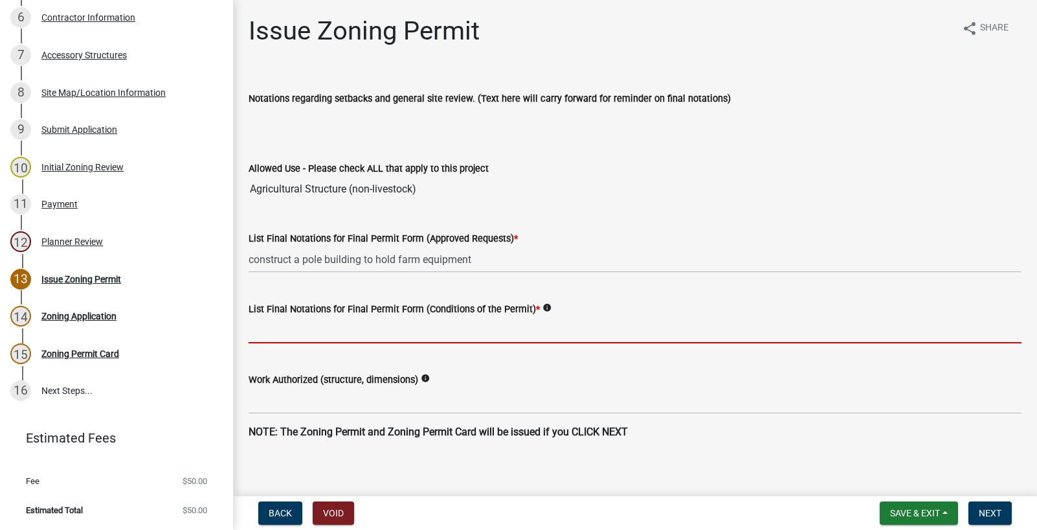
click at [347, 337] on input "List Final Notations for Final Permit Form (Conditions of the Permit) *" at bounding box center [635, 330] width 773 height 27
type input "This zoning permit is valid for a period of one year from August 14, 2025 to Au…"
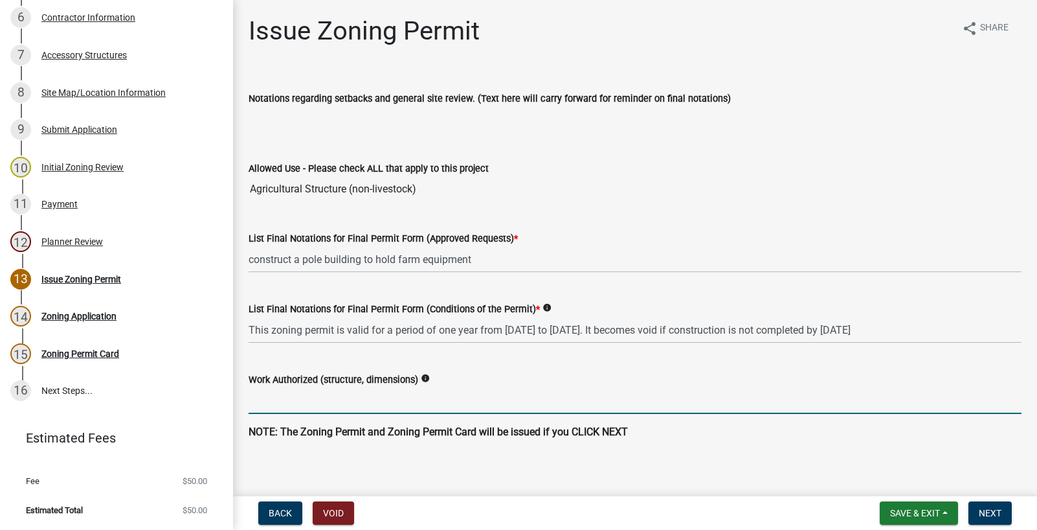
click at [304, 399] on input "Work Authorized (structure, dimensions)" at bounding box center [635, 400] width 773 height 27
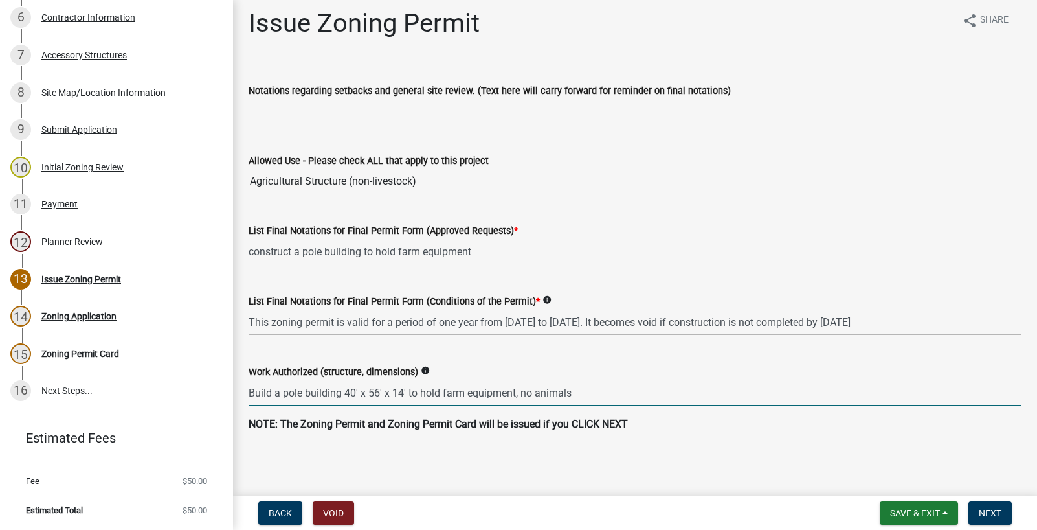
scroll to position [10, 0]
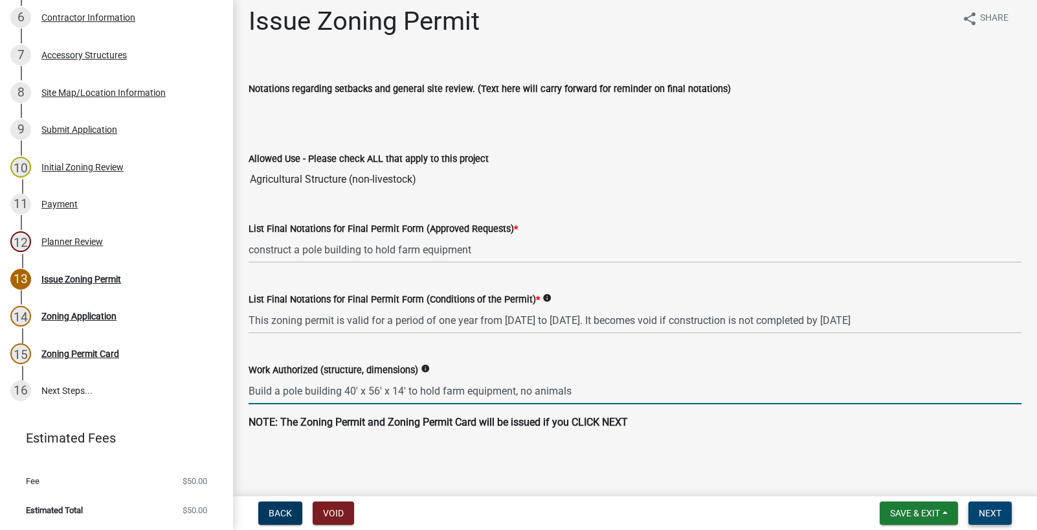
type input "Build a pole building 40' x 56' x 14' to hold farm equipment, no animals"
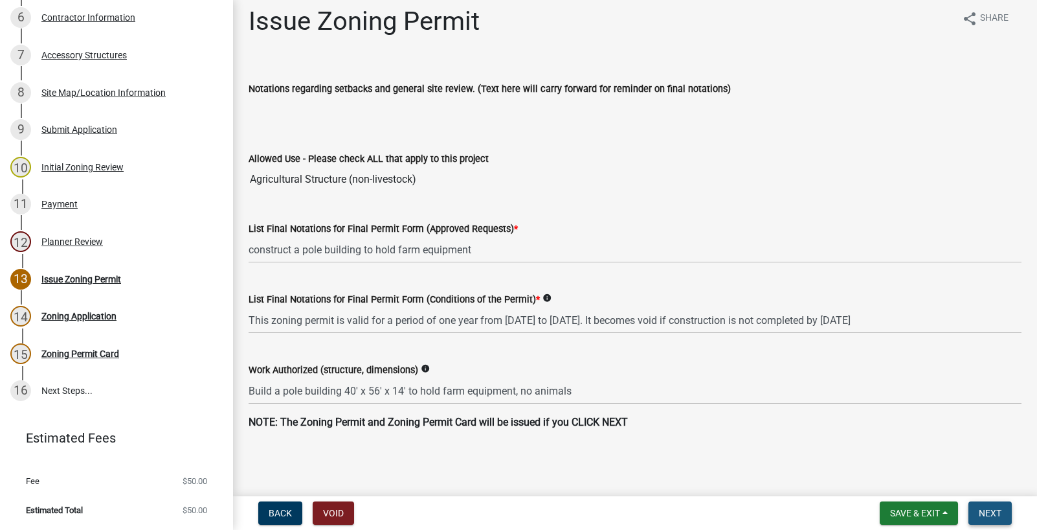
click at [997, 509] on span "Next" at bounding box center [990, 513] width 23 height 10
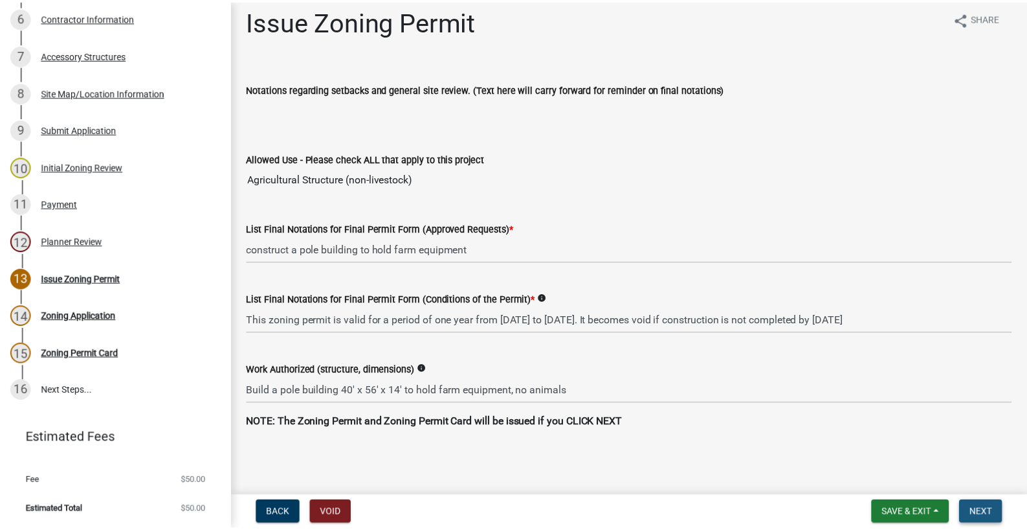
scroll to position [0, 0]
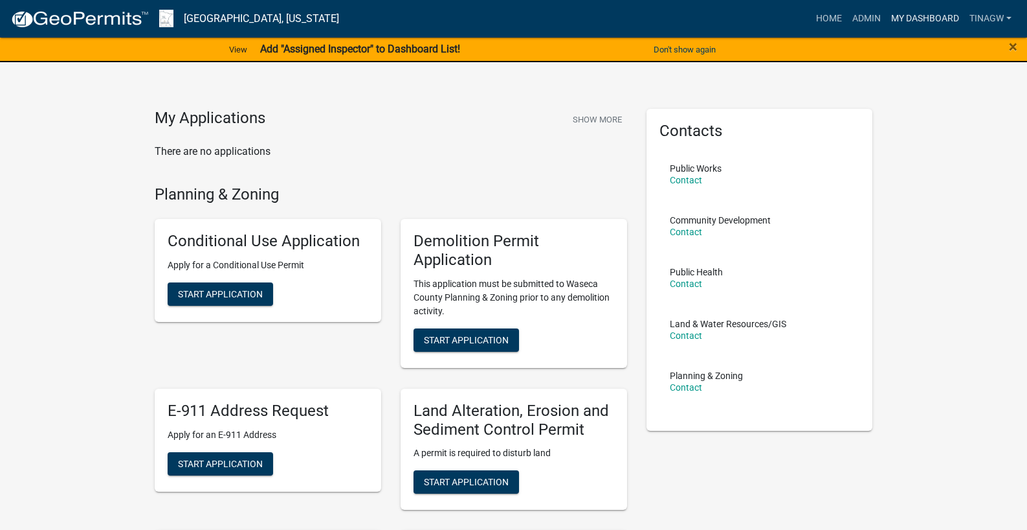
click at [912, 15] on link "My Dashboard" at bounding box center [925, 18] width 78 height 25
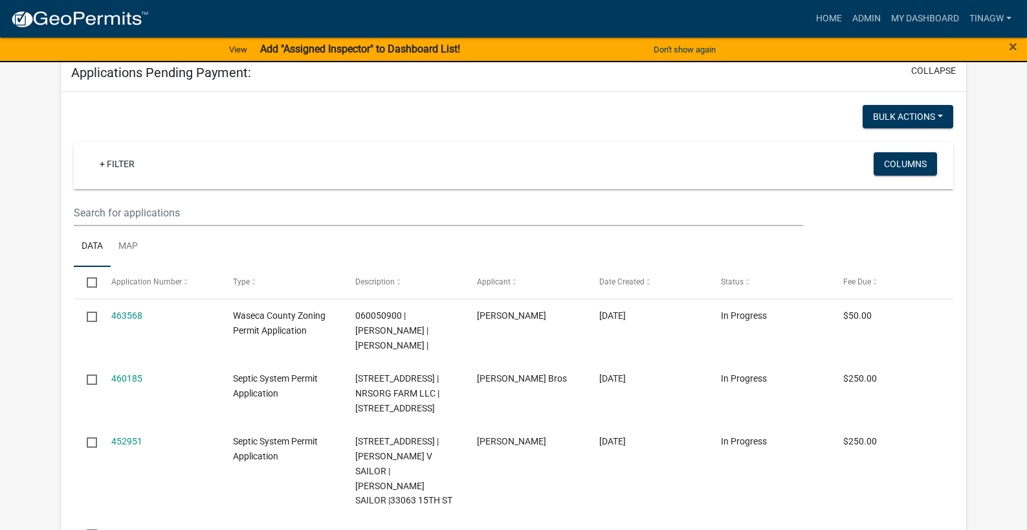
scroll to position [431, 0]
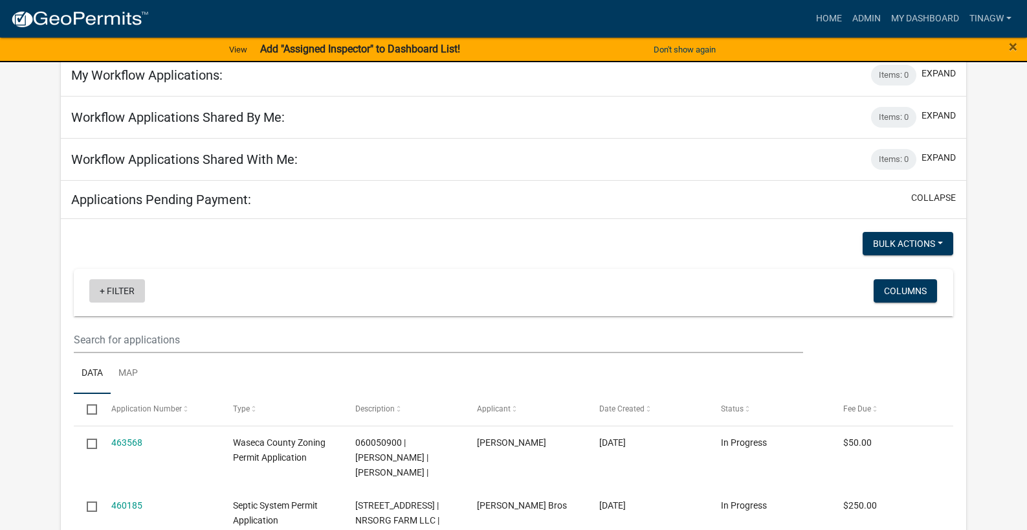
click at [110, 295] on link "+ Filter" at bounding box center [117, 290] width 56 height 23
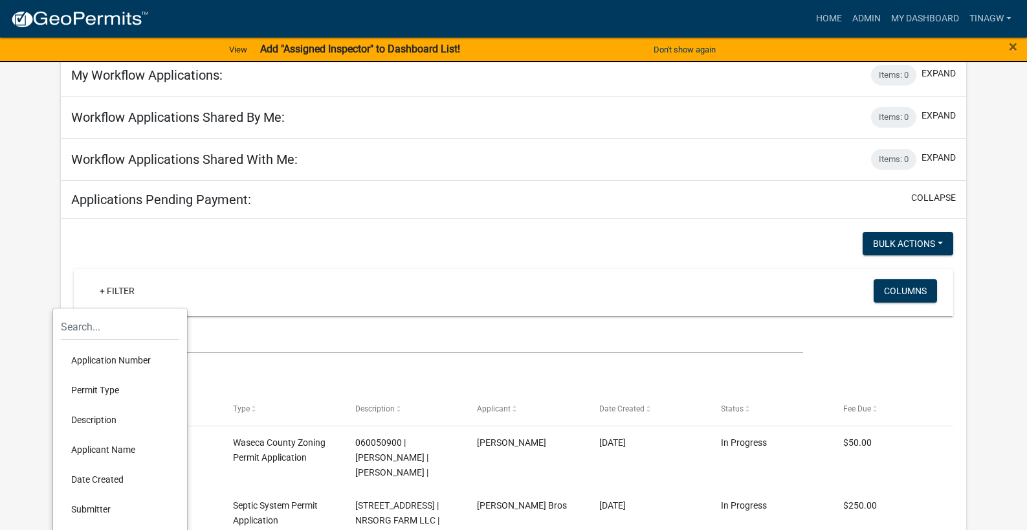
click at [107, 389] on li "Permit Type" at bounding box center [120, 390] width 118 height 30
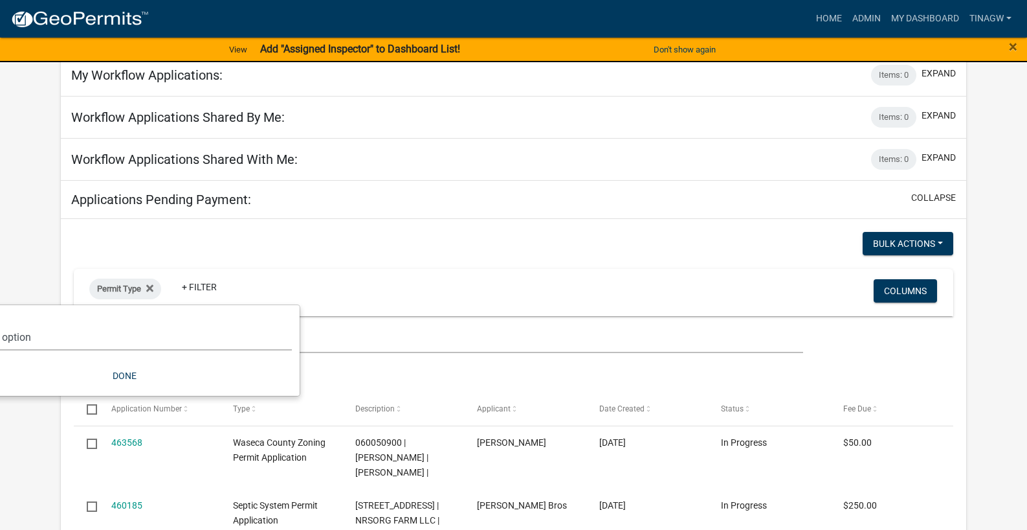
click at [10, 337] on select "Select an option Cannabis Registration Form Conditional Use Application Demolit…" at bounding box center [124, 337] width 335 height 27
select select "84dd12a3-c208-41bf-9ef2-d73d2ed9203f"
click at [62, 324] on select "Select an option Cannabis Registration Form Conditional Use Application Demolit…" at bounding box center [124, 337] width 335 height 27
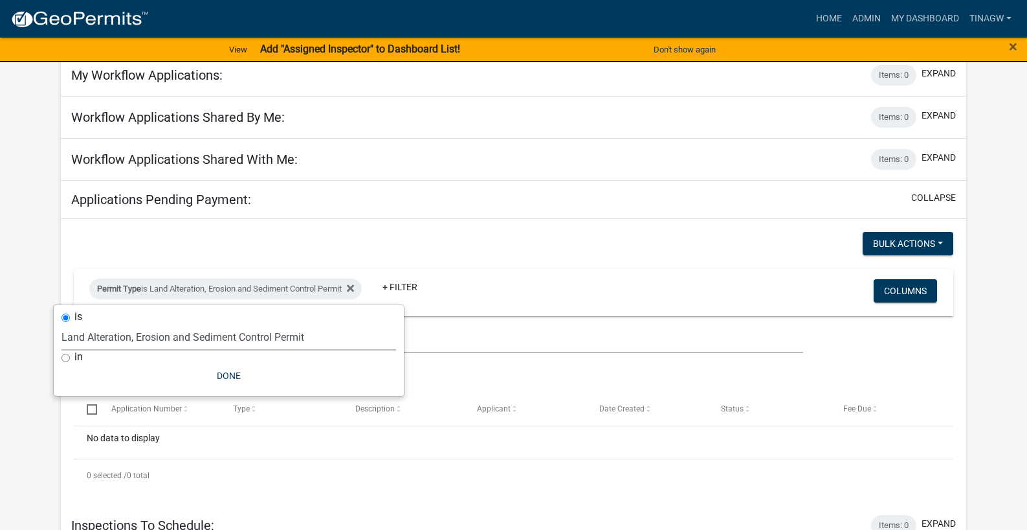
click at [563, 240] on div "Bulk Actions Void" at bounding box center [738, 245] width 449 height 27
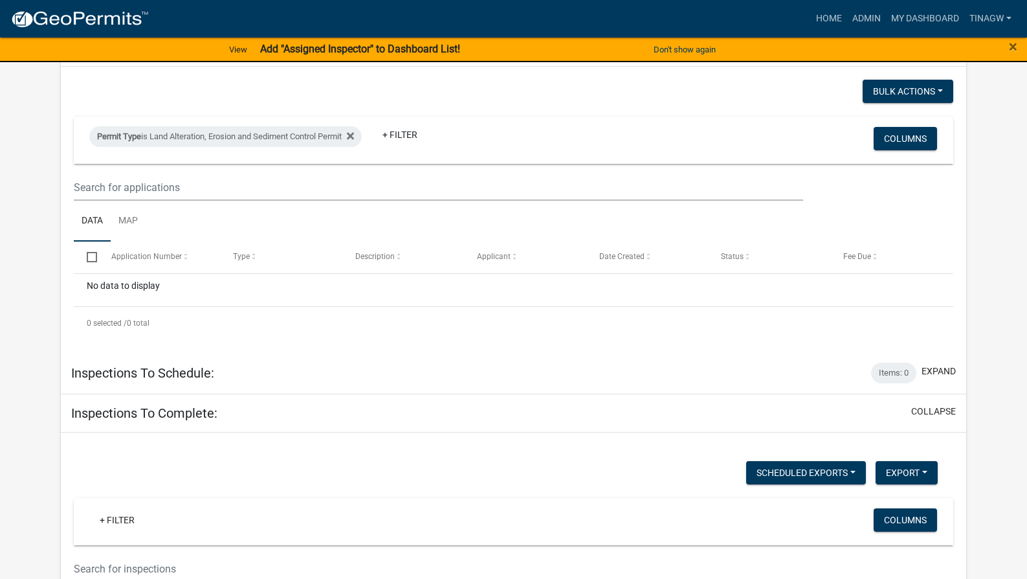
scroll to position [518, 0]
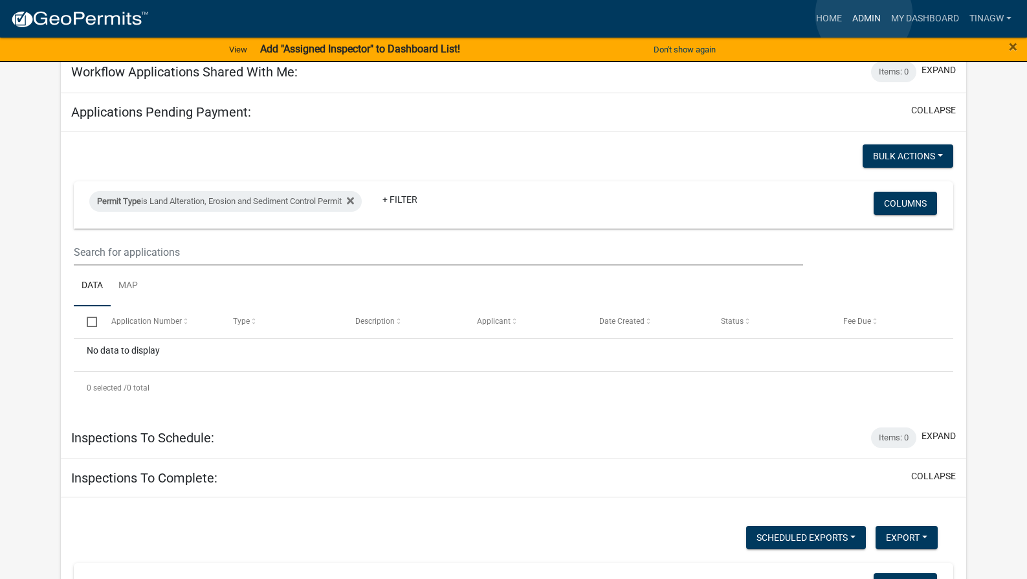
click at [864, 14] on link "Admin" at bounding box center [866, 18] width 39 height 25
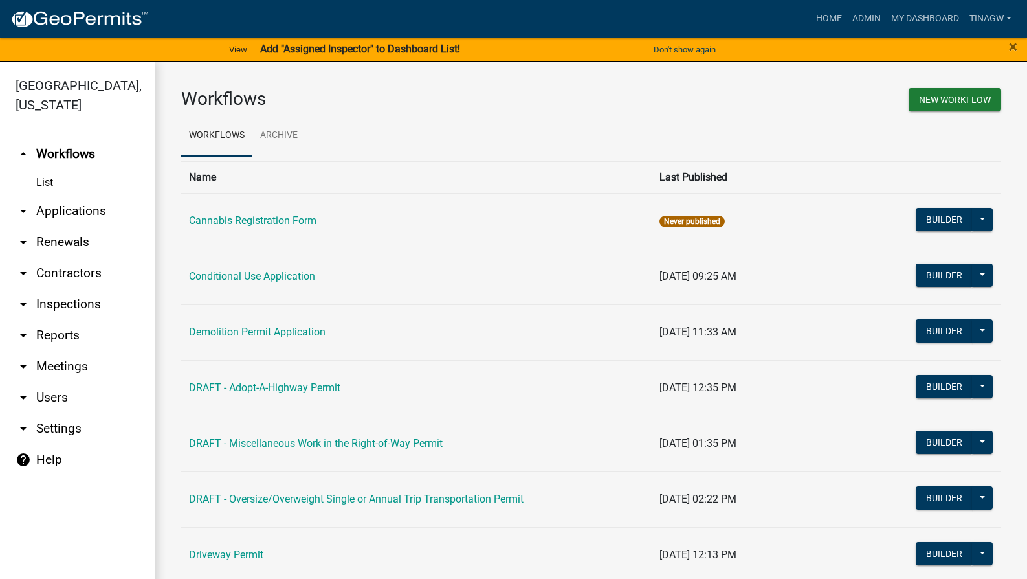
click at [57, 212] on link "arrow_drop_down Applications" at bounding box center [77, 211] width 155 height 31
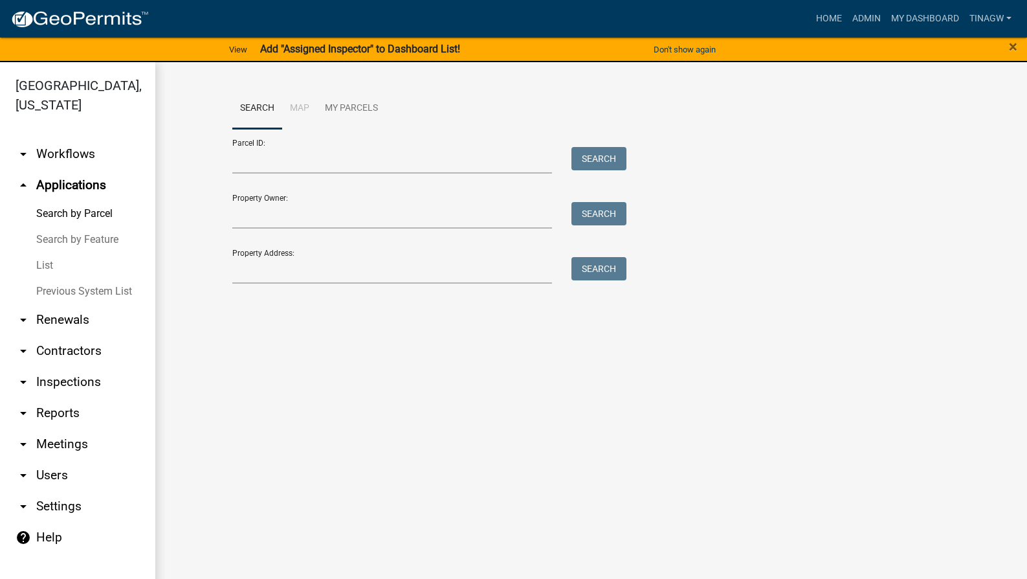
click at [45, 264] on link "List" at bounding box center [77, 265] width 155 height 26
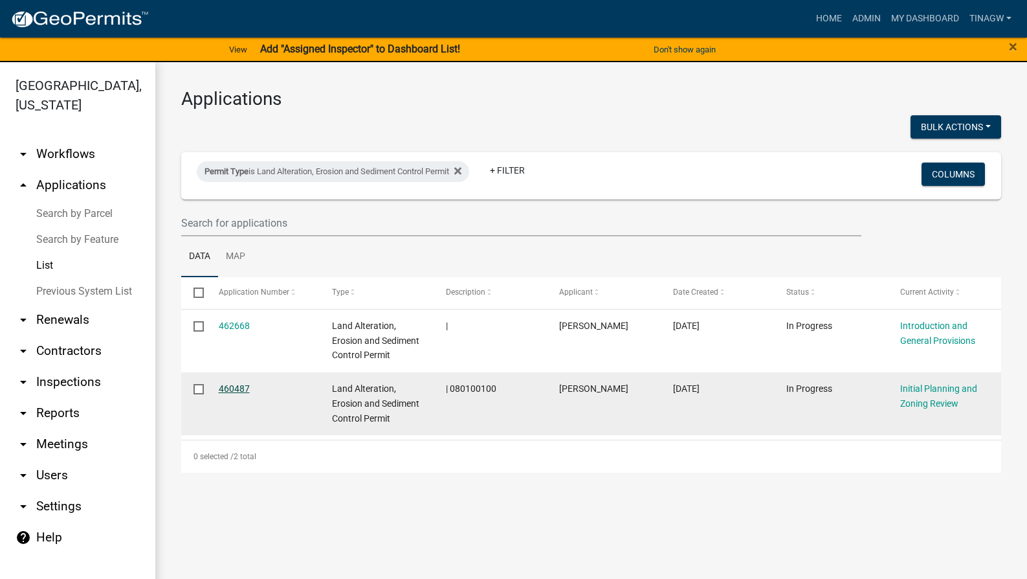
click at [236, 384] on link "460487" at bounding box center [234, 388] width 31 height 10
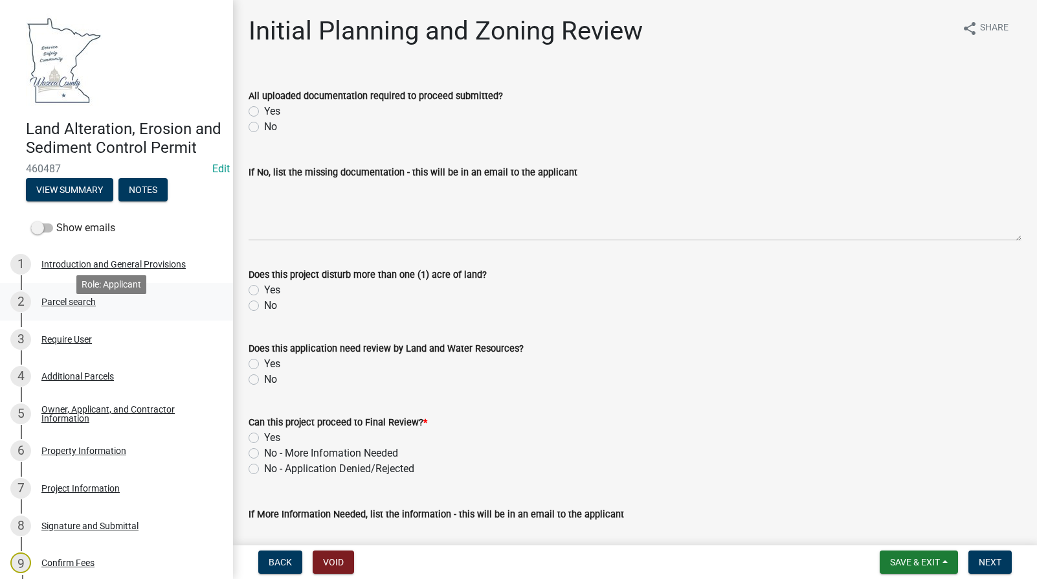
click at [80, 306] on div "Parcel search" at bounding box center [68, 301] width 54 height 9
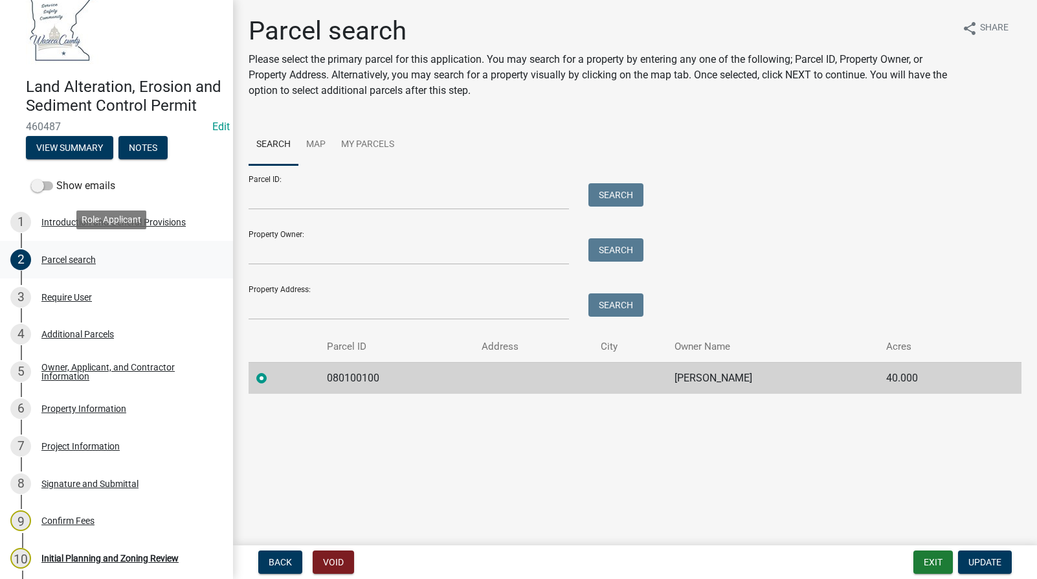
scroll to position [65, 0]
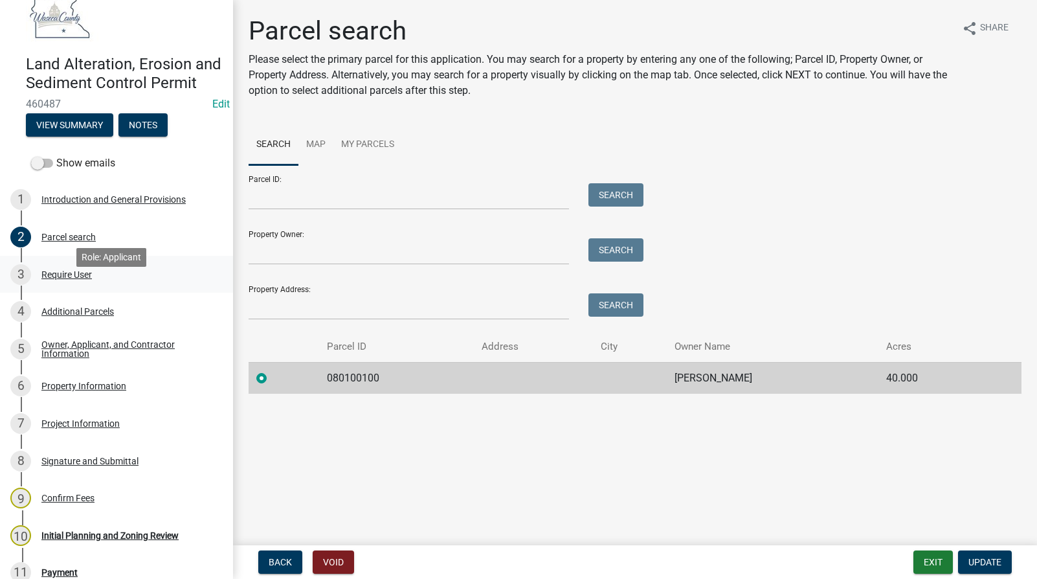
click at [63, 279] on div "Require User" at bounding box center [66, 274] width 50 height 9
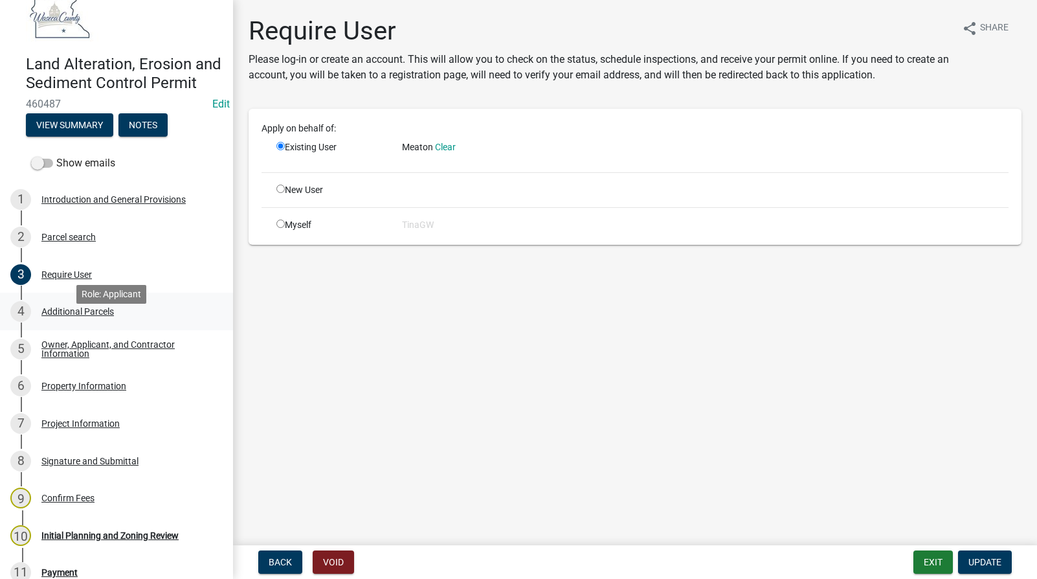
click at [63, 316] on div "Additional Parcels" at bounding box center [77, 311] width 73 height 9
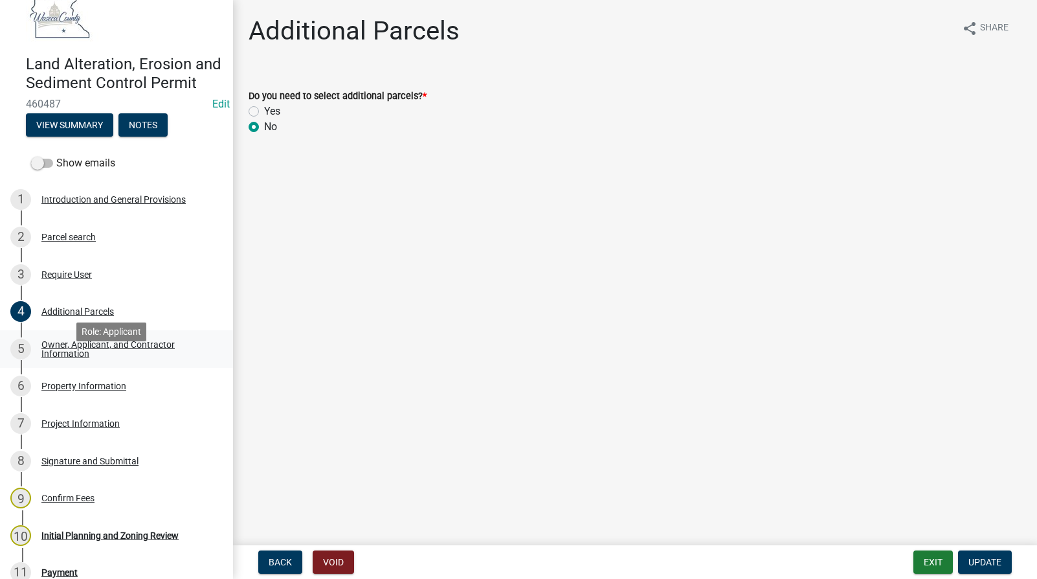
click at [63, 358] on div "Owner, Applicant, and Contractor Information" at bounding box center [126, 349] width 171 height 18
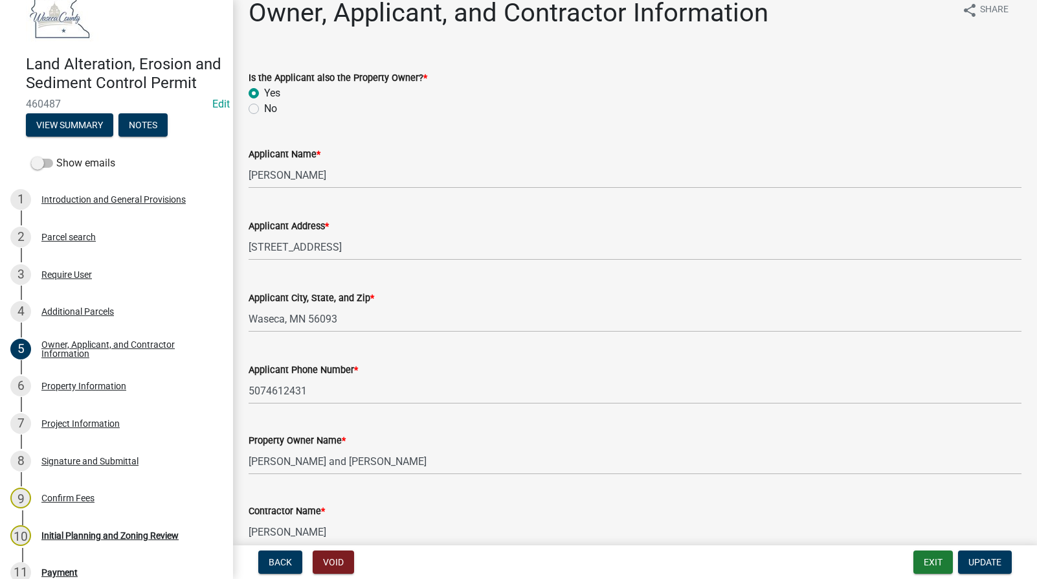
scroll to position [0, 0]
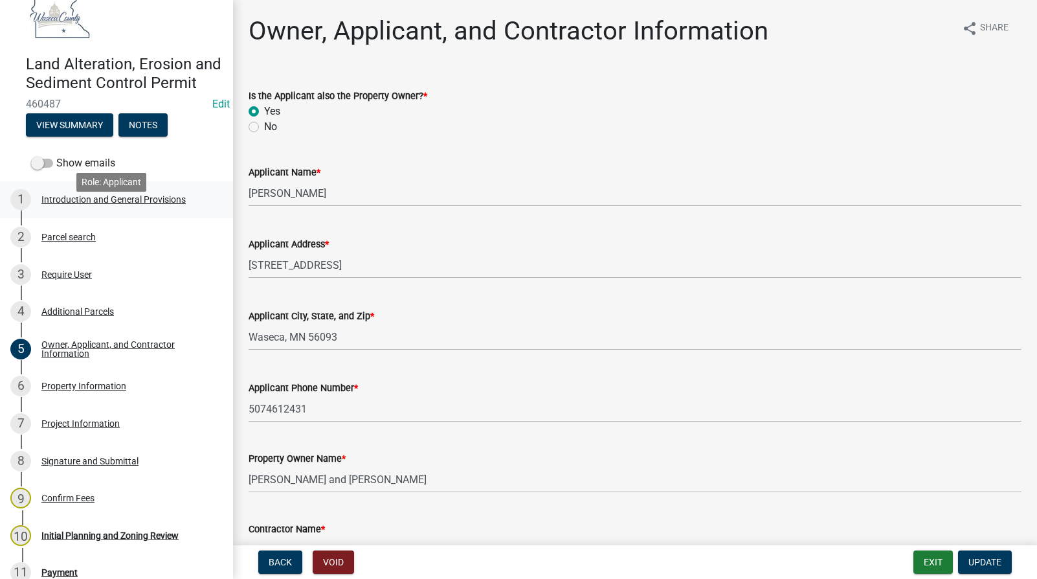
click at [95, 204] on div "Introduction and General Provisions" at bounding box center [113, 199] width 144 height 9
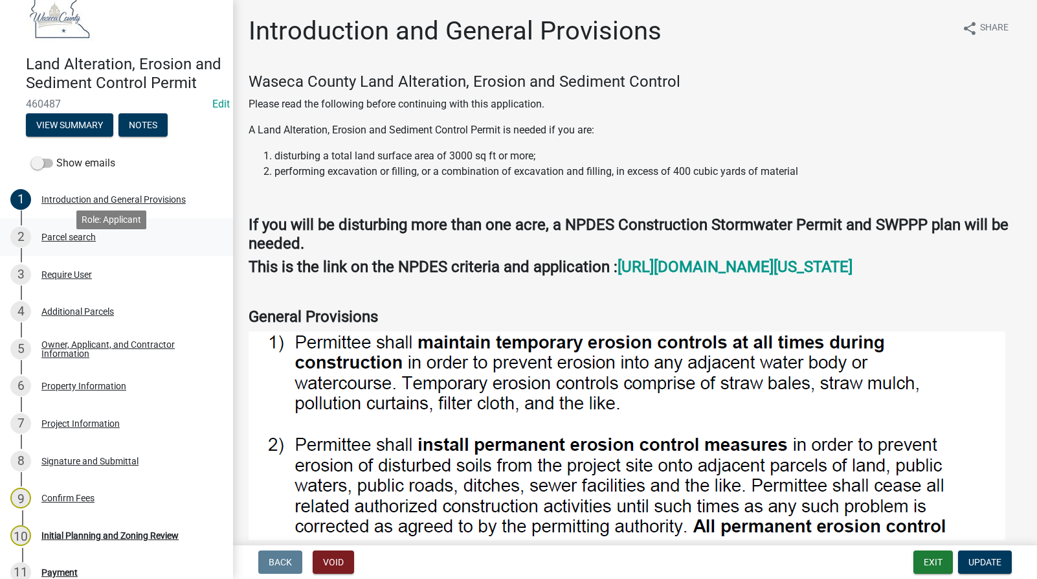
click at [66, 241] on div "Parcel search" at bounding box center [68, 236] width 54 height 9
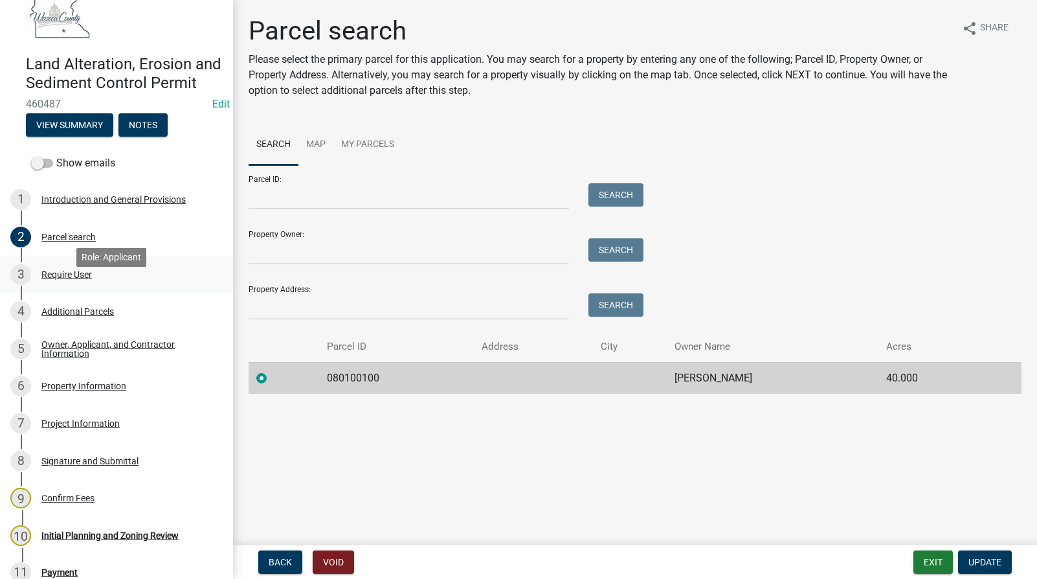
click at [62, 279] on div "Require User" at bounding box center [66, 274] width 50 height 9
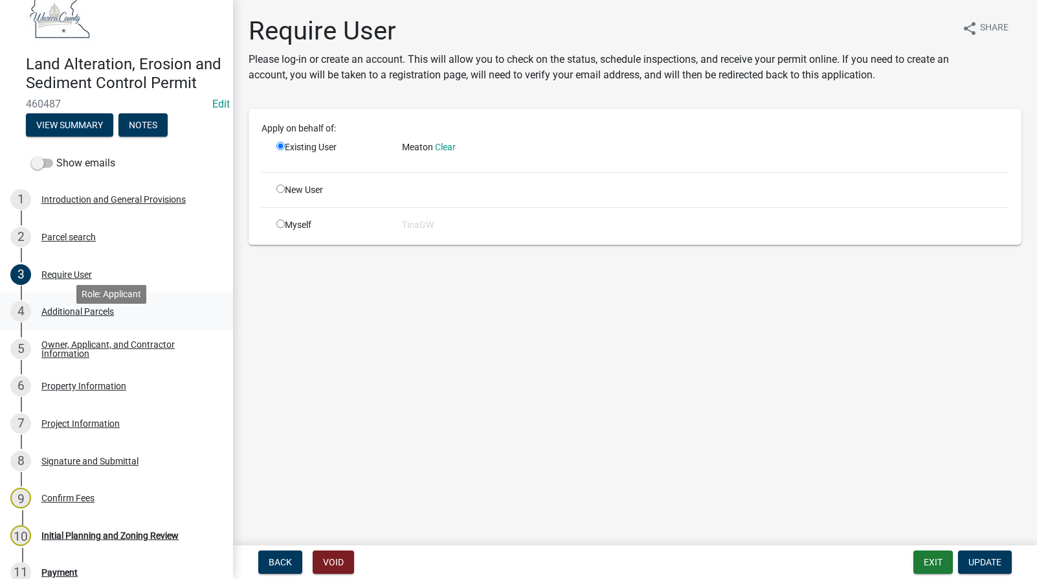
click at [52, 316] on div "Additional Parcels" at bounding box center [77, 311] width 73 height 9
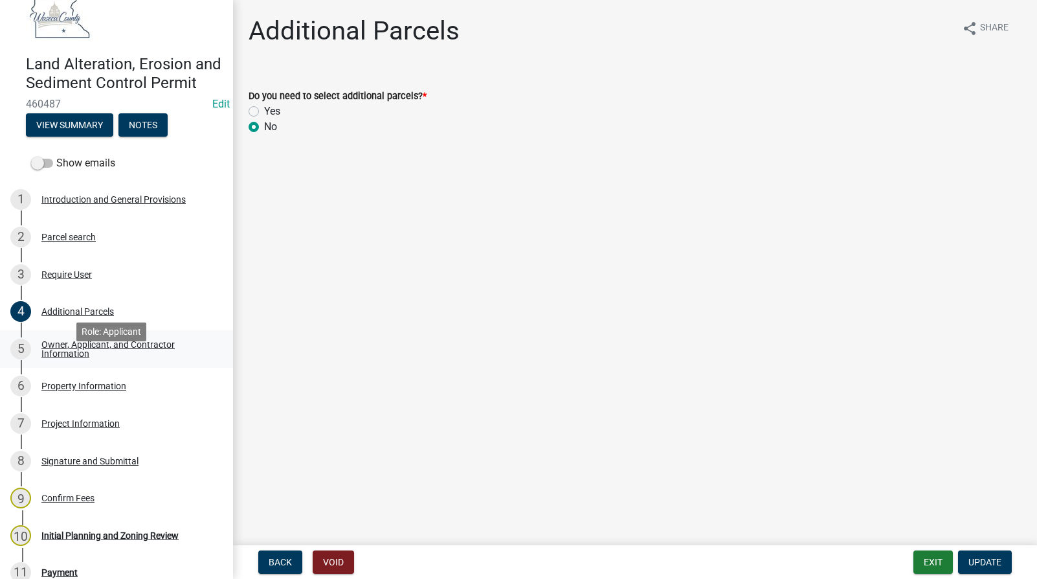
click at [70, 358] on div "Owner, Applicant, and Contractor Information" at bounding box center [126, 349] width 171 height 18
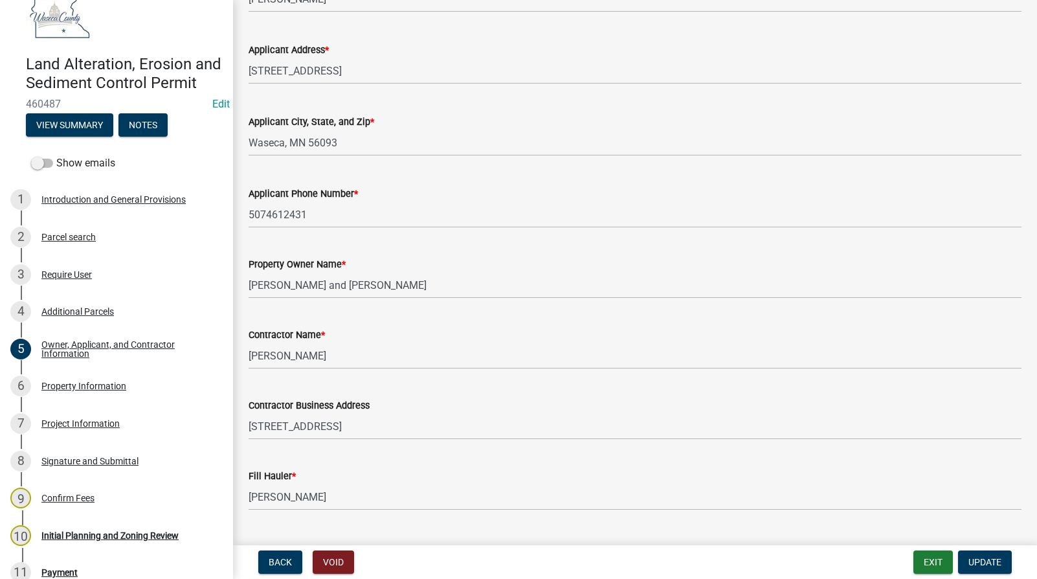
scroll to position [225, 0]
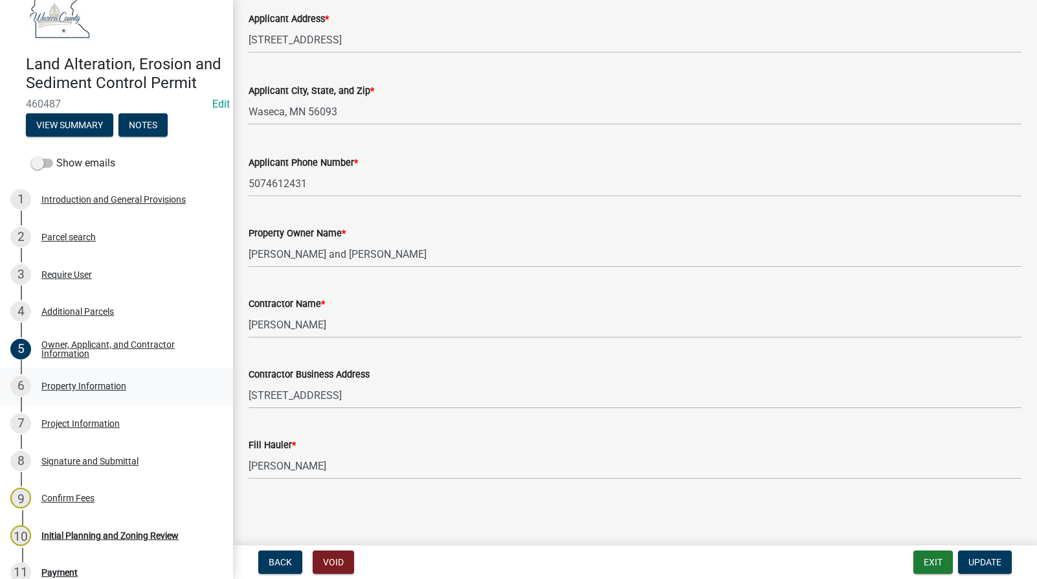
click at [84, 390] on div "Property Information" at bounding box center [83, 385] width 85 height 9
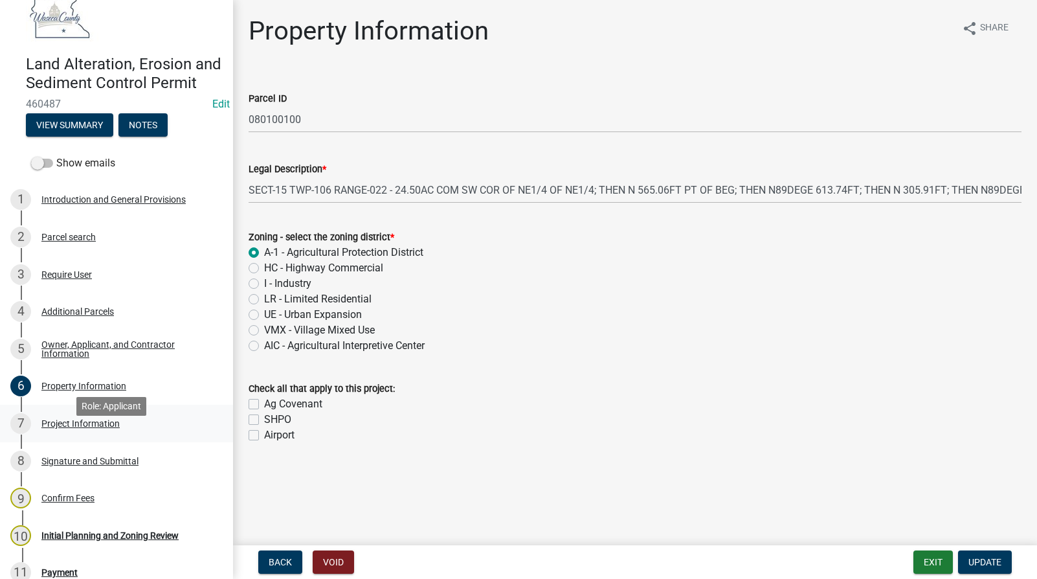
click at [73, 428] on div "Project Information" at bounding box center [80, 423] width 78 height 9
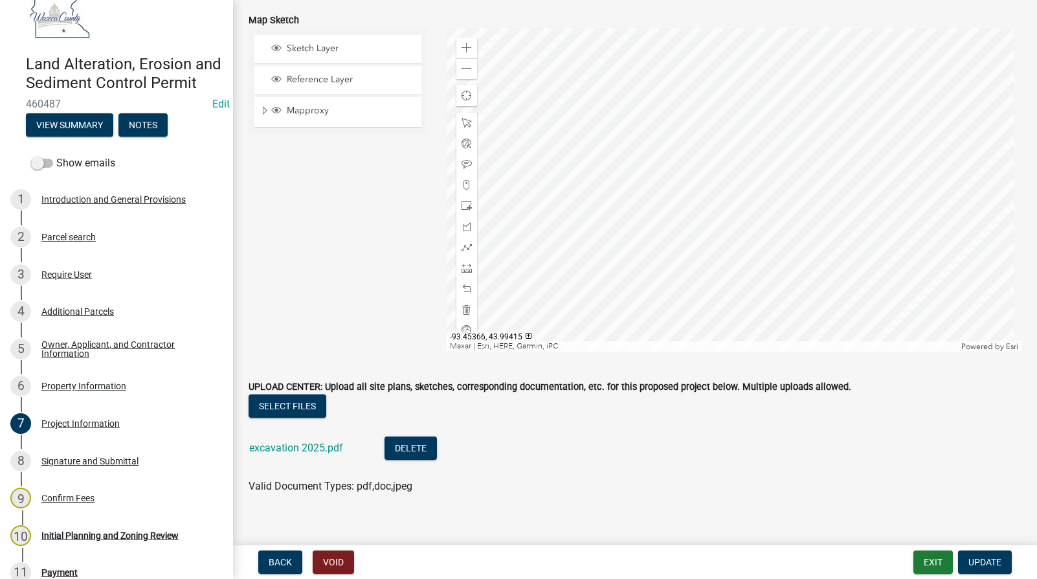
scroll to position [3271, 0]
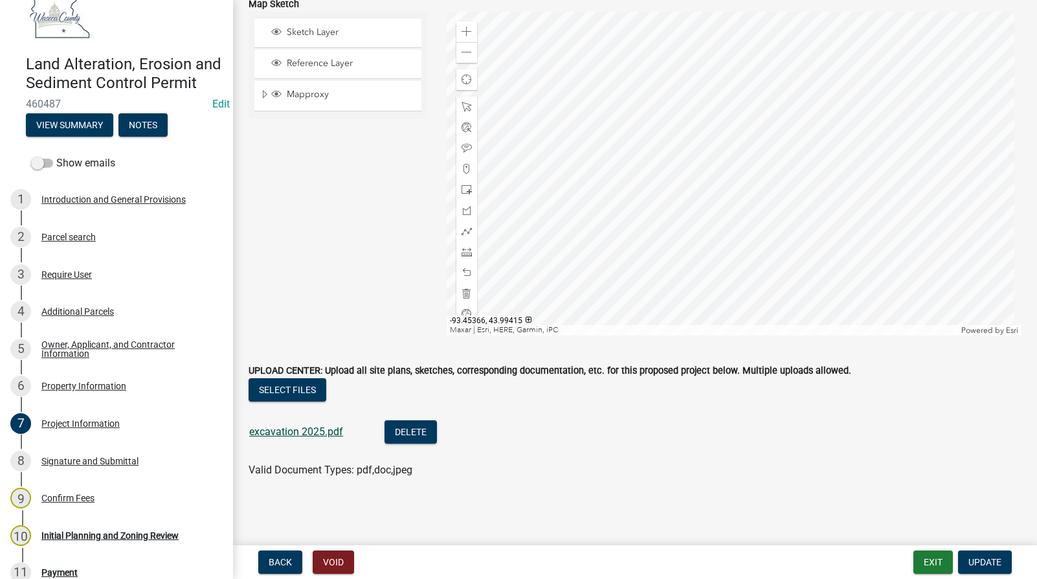
click at [276, 429] on link "excavation 2025.pdf" at bounding box center [296, 431] width 94 height 12
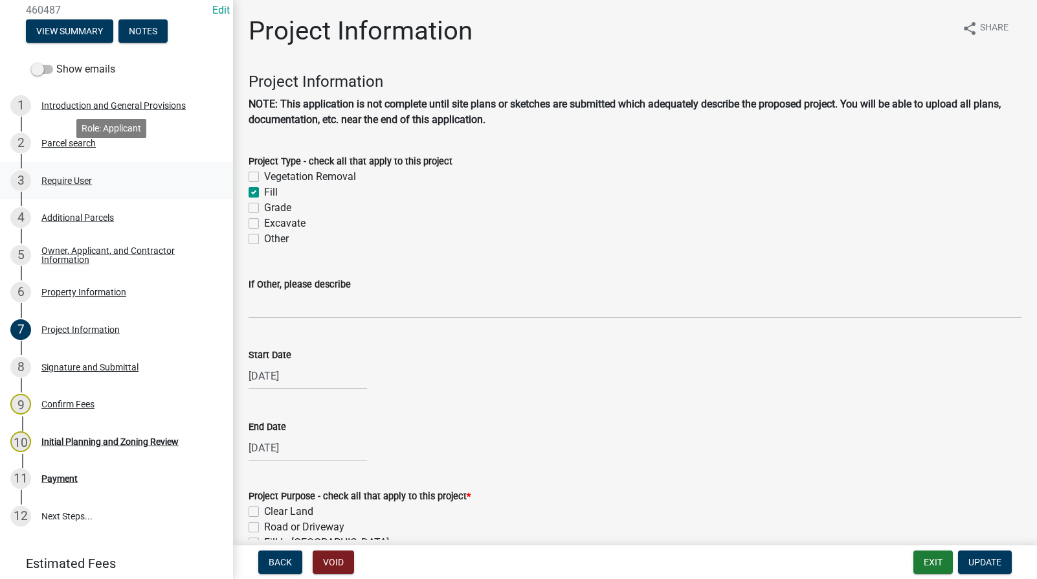
scroll to position [194, 0]
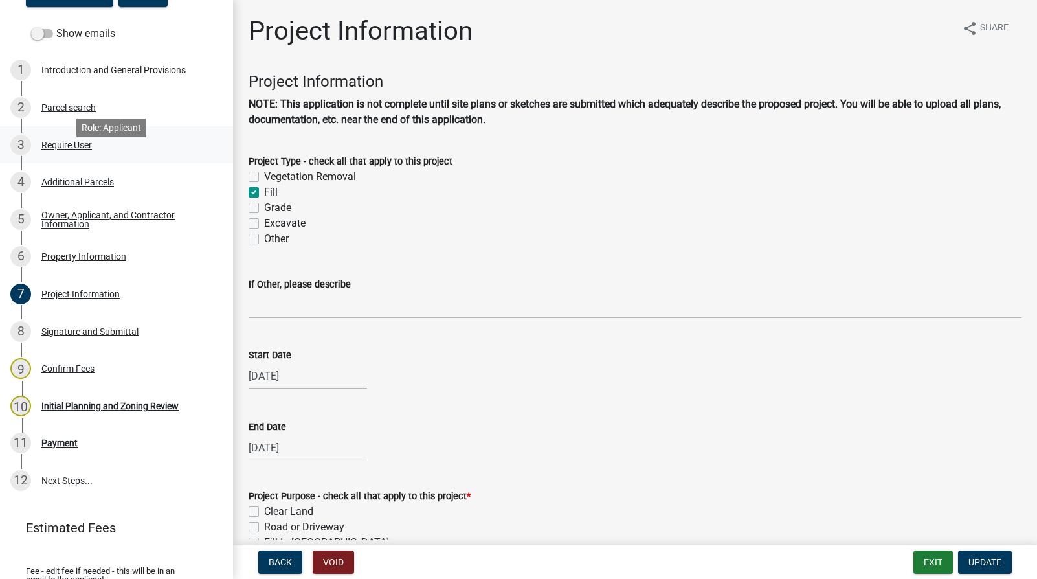
click at [57, 150] on div "Require User" at bounding box center [66, 144] width 50 height 9
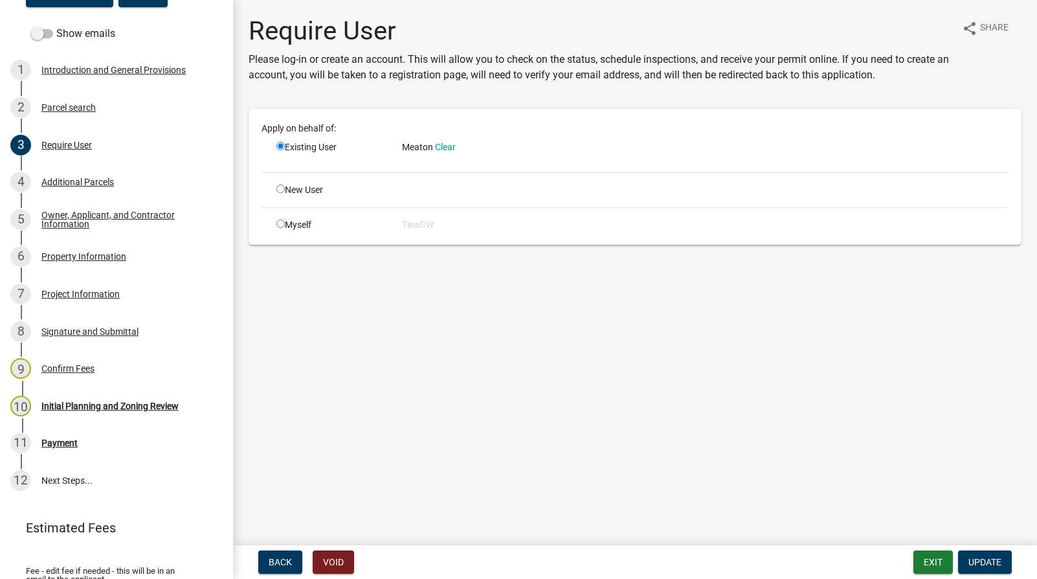
click at [405, 151] on span "Meaton" at bounding box center [417, 147] width 31 height 10
click at [297, 152] on div "Existing User" at bounding box center [330, 150] width 126 height 21
click at [78, 261] on div "Property Information" at bounding box center [83, 256] width 85 height 9
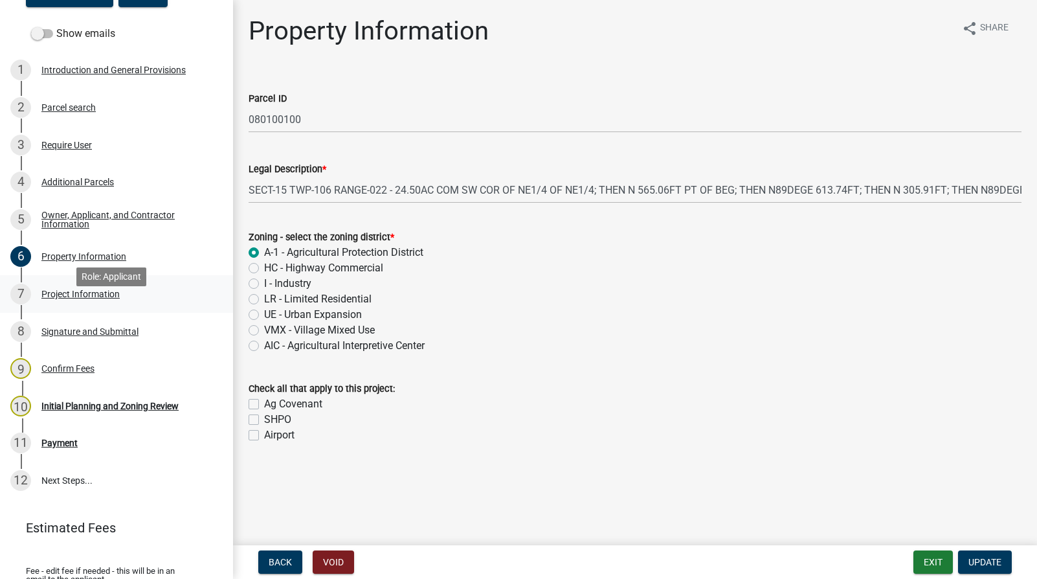
click at [78, 298] on div "Project Information" at bounding box center [80, 293] width 78 height 9
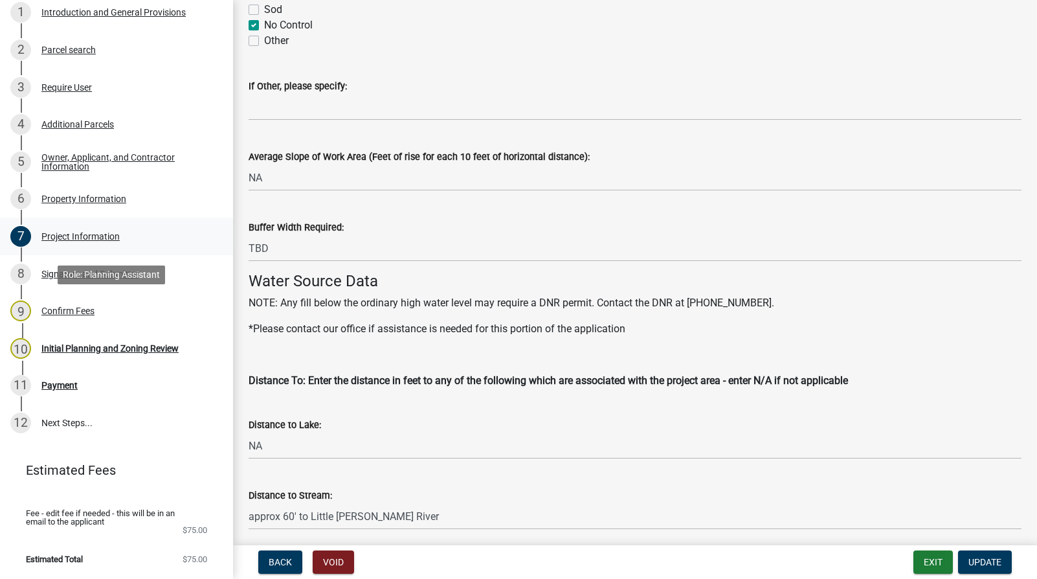
scroll to position [271, 0]
click at [83, 274] on div "Signature and Submittal" at bounding box center [89, 273] width 97 height 9
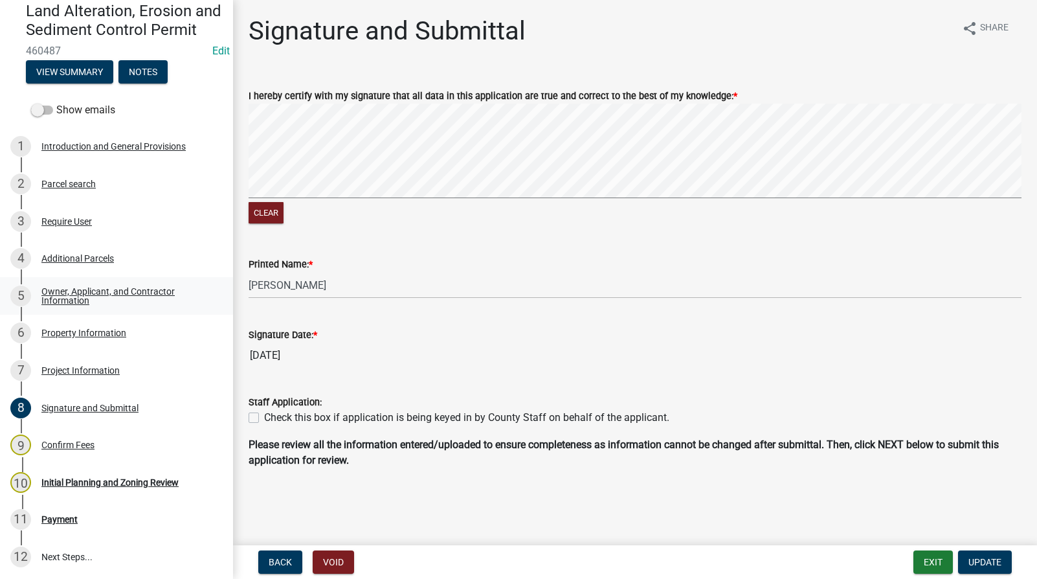
scroll to position [0, 0]
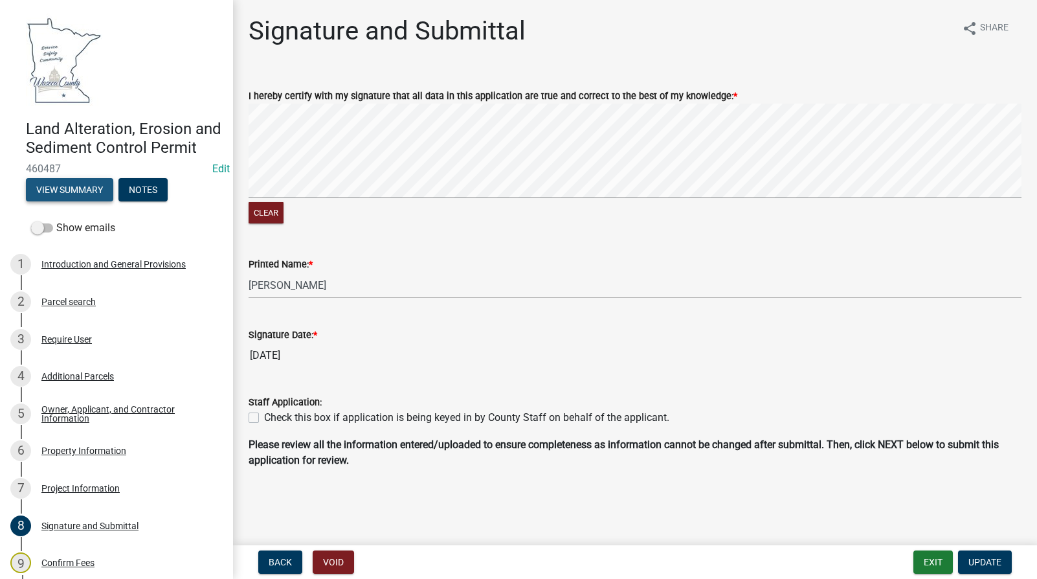
click at [56, 201] on button "View Summary" at bounding box center [69, 189] width 87 height 23
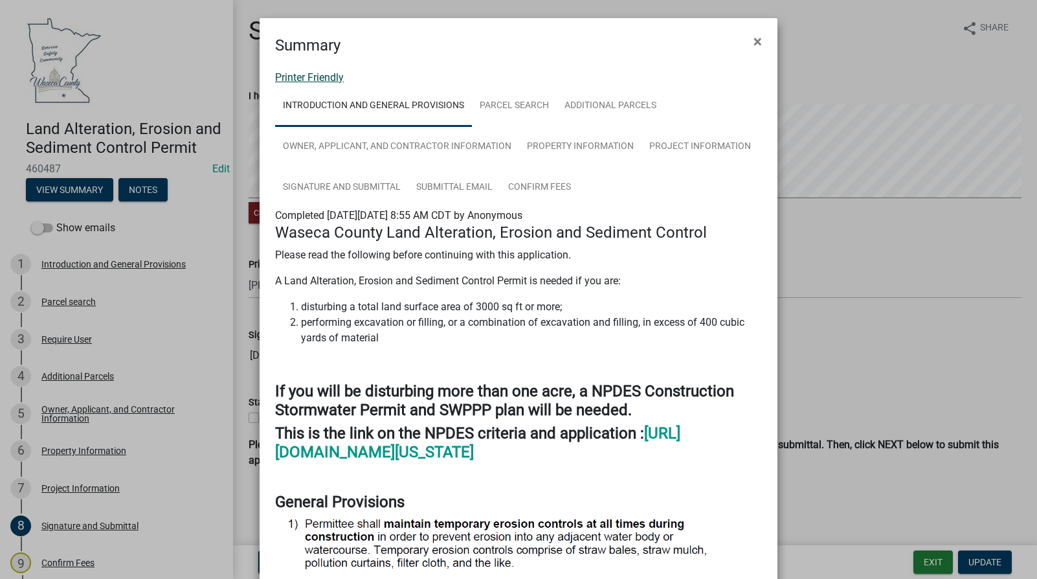
click at [322, 78] on link "Printer Friendly" at bounding box center [309, 77] width 69 height 12
click at [754, 37] on span "×" at bounding box center [758, 41] width 8 height 18
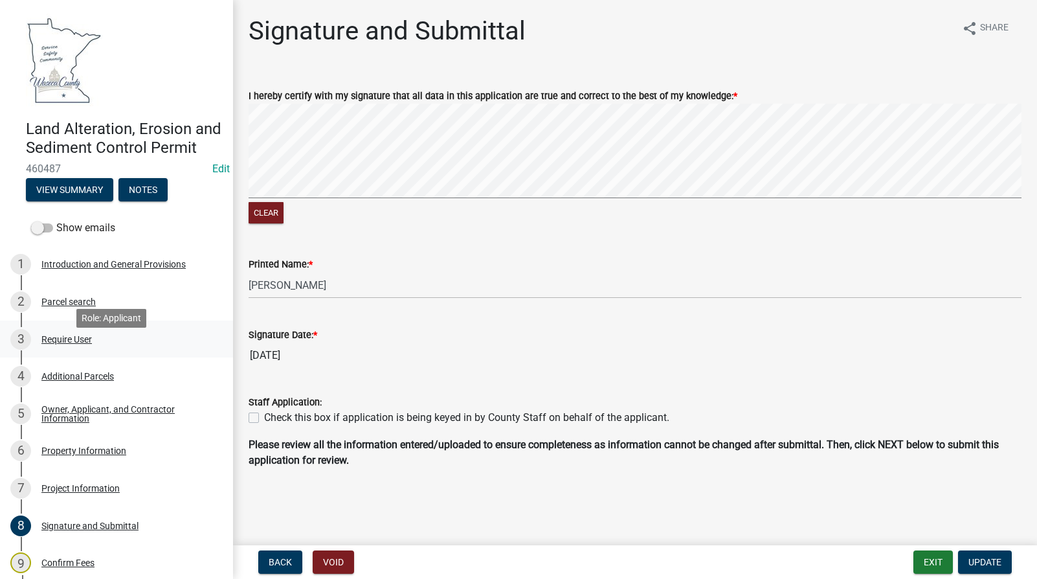
scroll to position [65, 0]
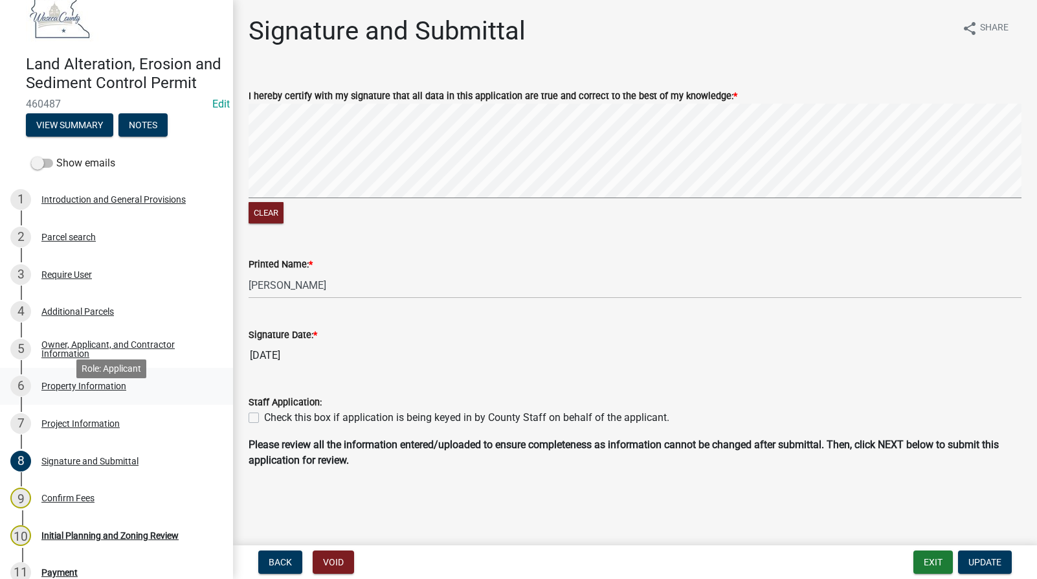
click at [60, 390] on div "Property Information" at bounding box center [83, 385] width 85 height 9
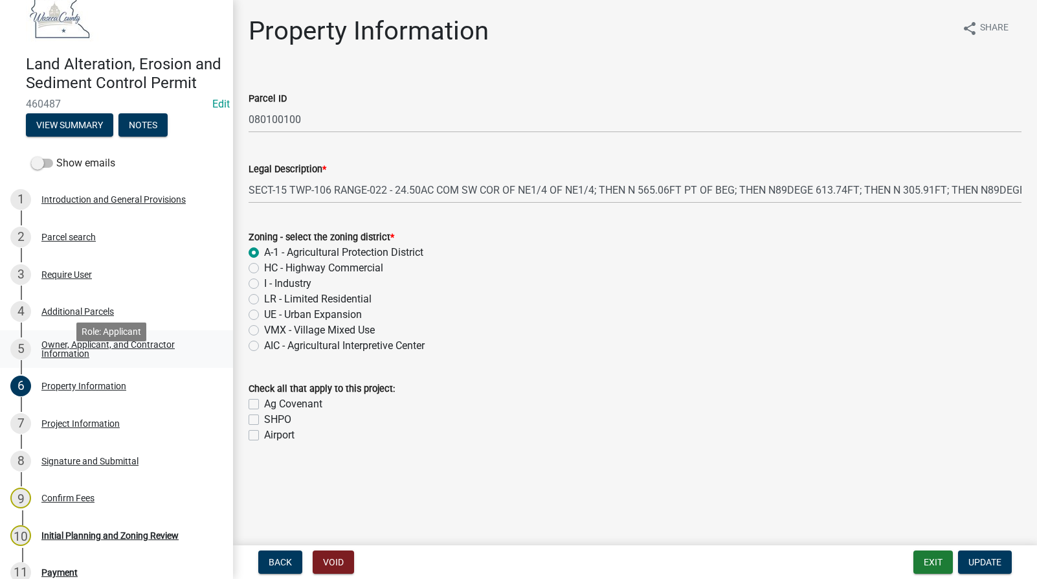
click at [58, 358] on div "Owner, Applicant, and Contractor Information" at bounding box center [126, 349] width 171 height 18
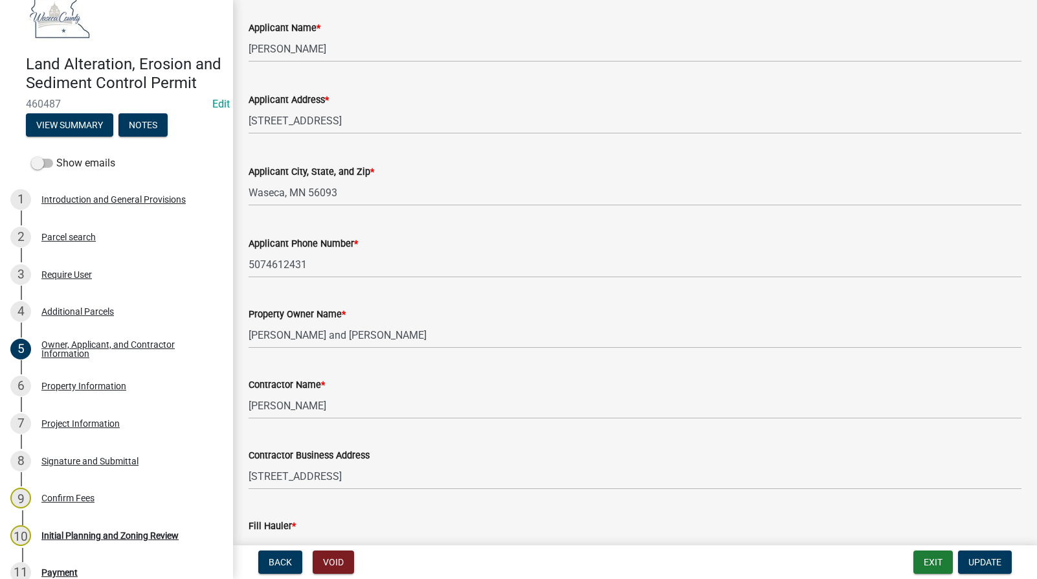
scroll to position [225, 0]
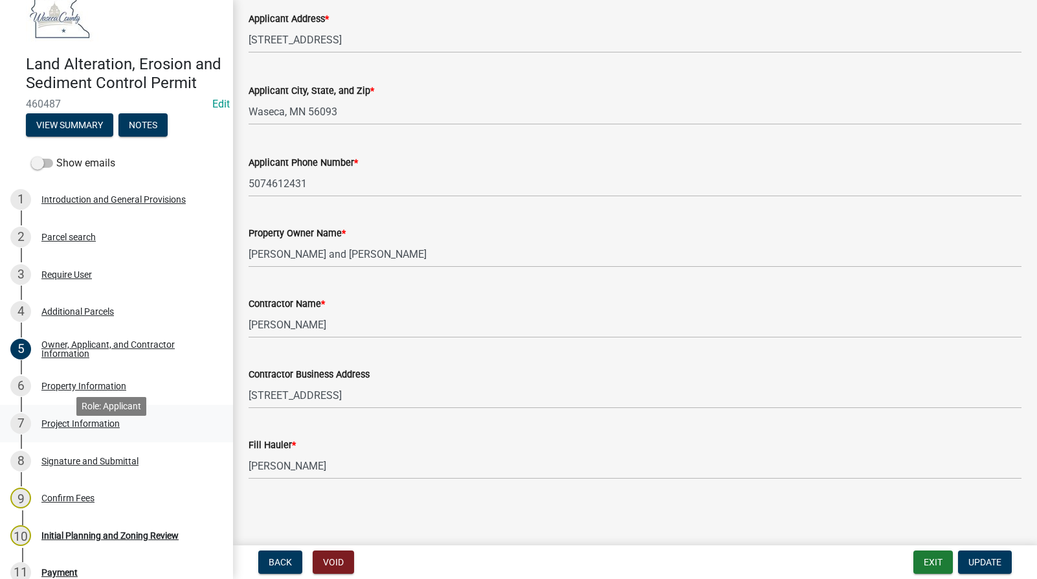
click at [75, 428] on div "Project Information" at bounding box center [80, 423] width 78 height 9
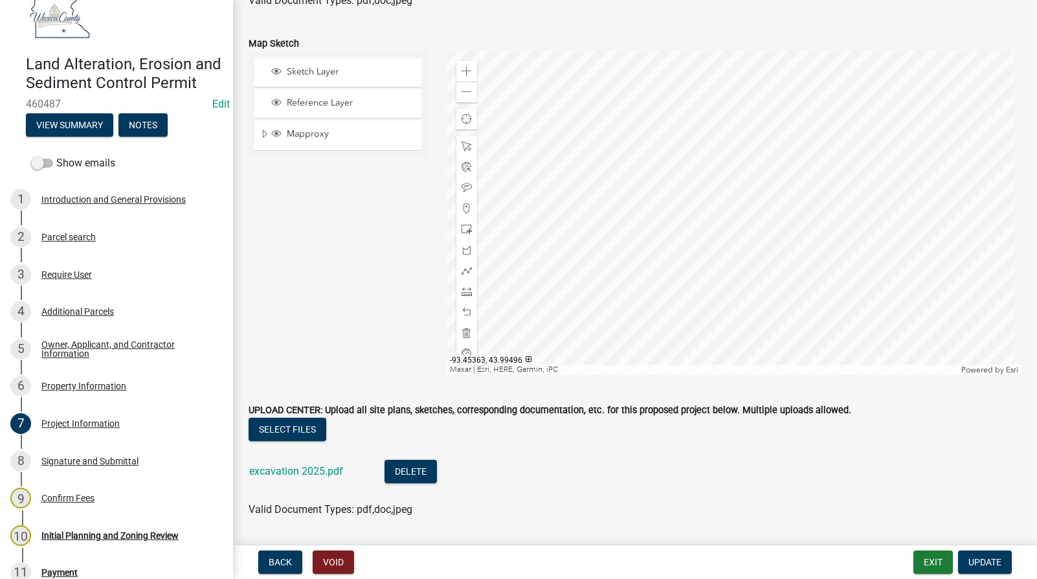
scroll to position [3237, 0]
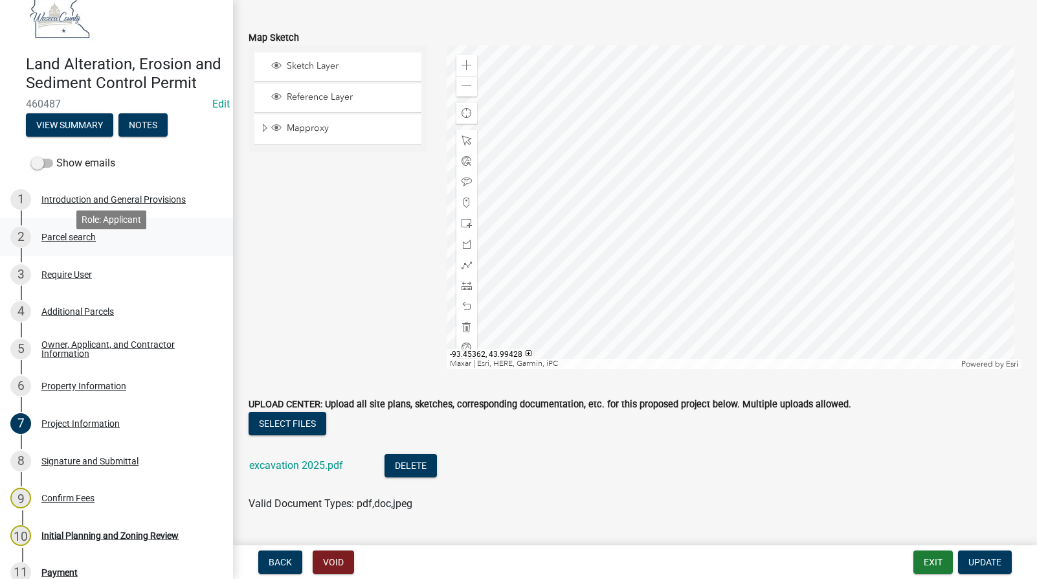
click at [58, 241] on div "Parcel search" at bounding box center [68, 236] width 54 height 9
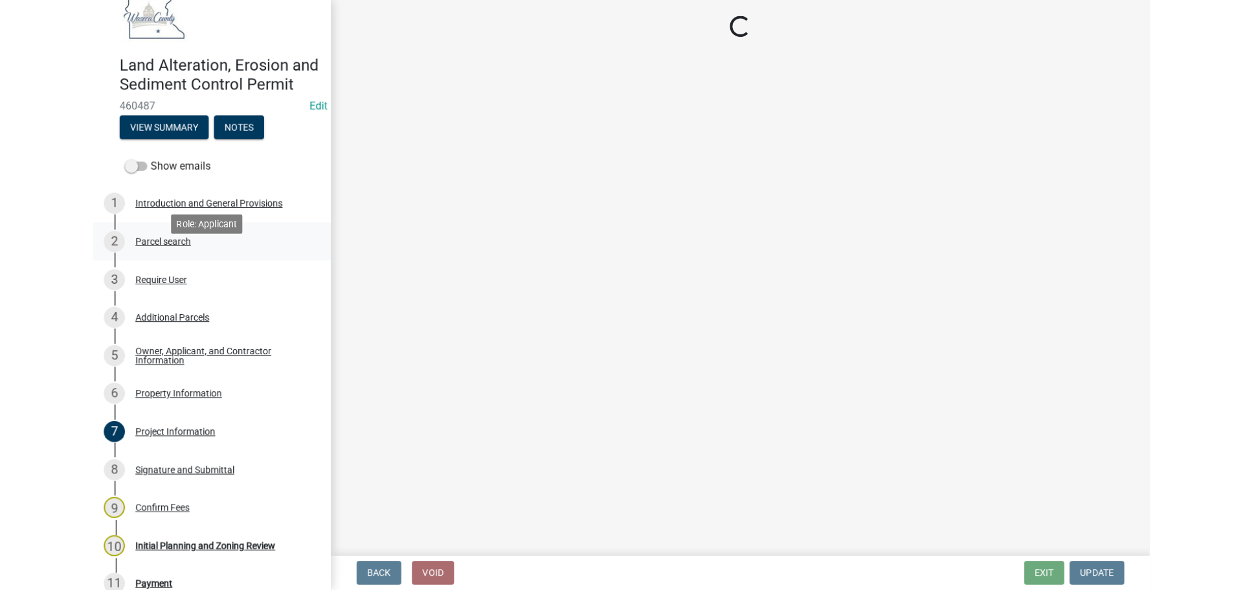
scroll to position [0, 0]
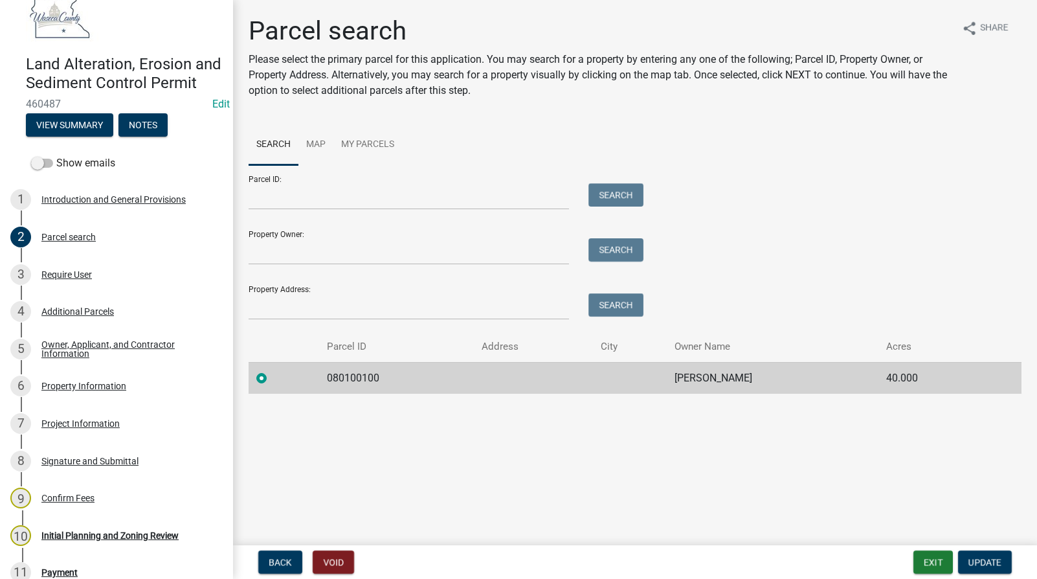
click at [352, 370] on td "080100100" at bounding box center [396, 378] width 155 height 32
click at [350, 376] on td "080100100" at bounding box center [396, 378] width 155 height 32
copy td "080100100"
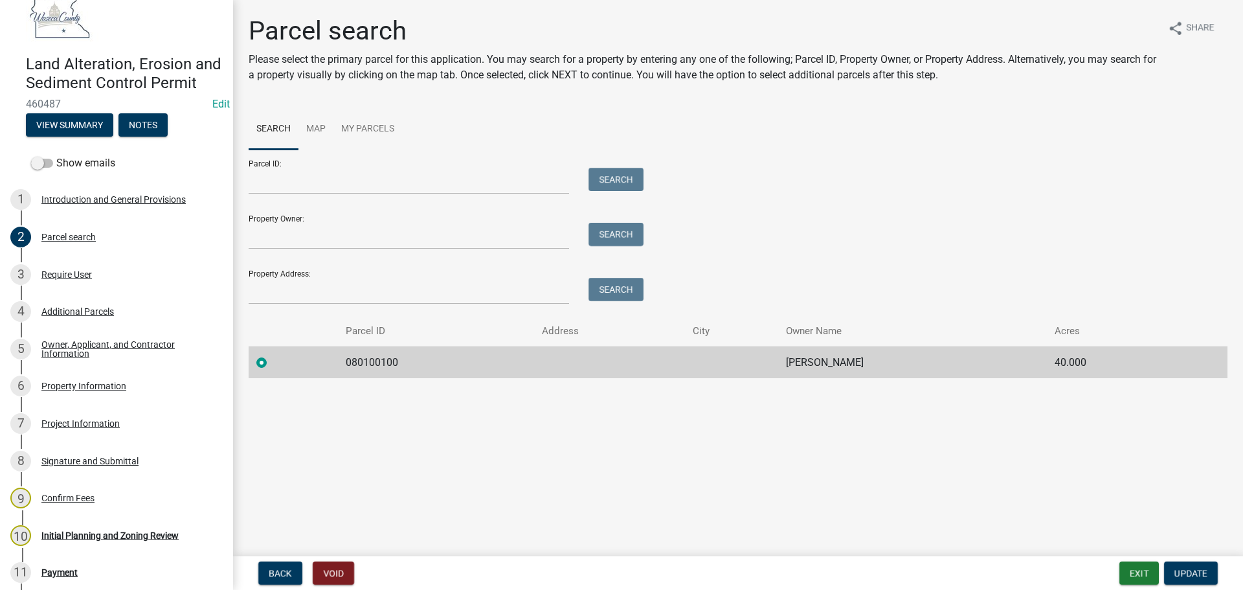
click at [500, 32] on h1 "Parcel search" at bounding box center [703, 31] width 909 height 31
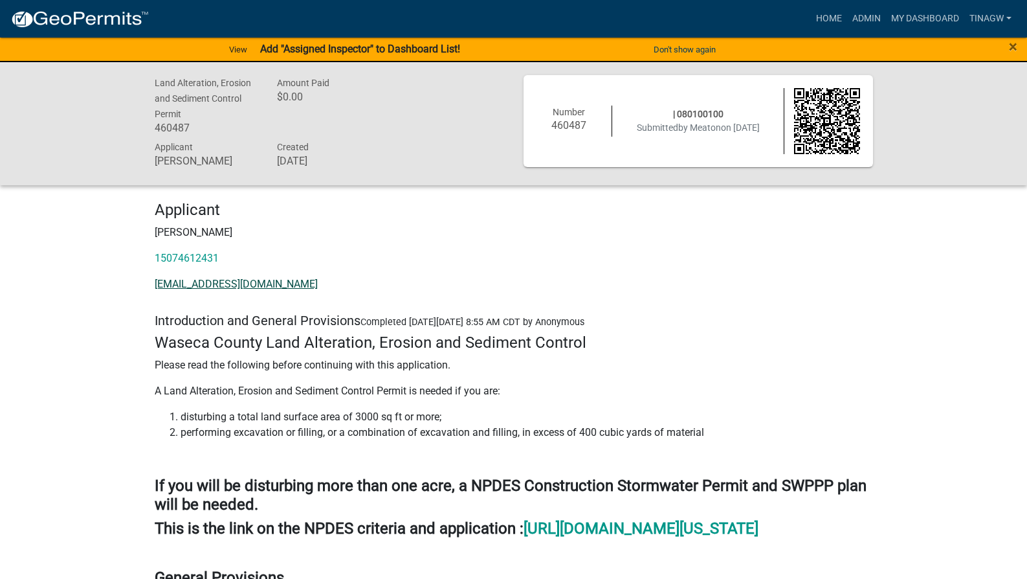
click at [187, 286] on link "micheleleaton@hotmail.com" at bounding box center [236, 284] width 163 height 12
